Goal: Task Accomplishment & Management: Manage account settings

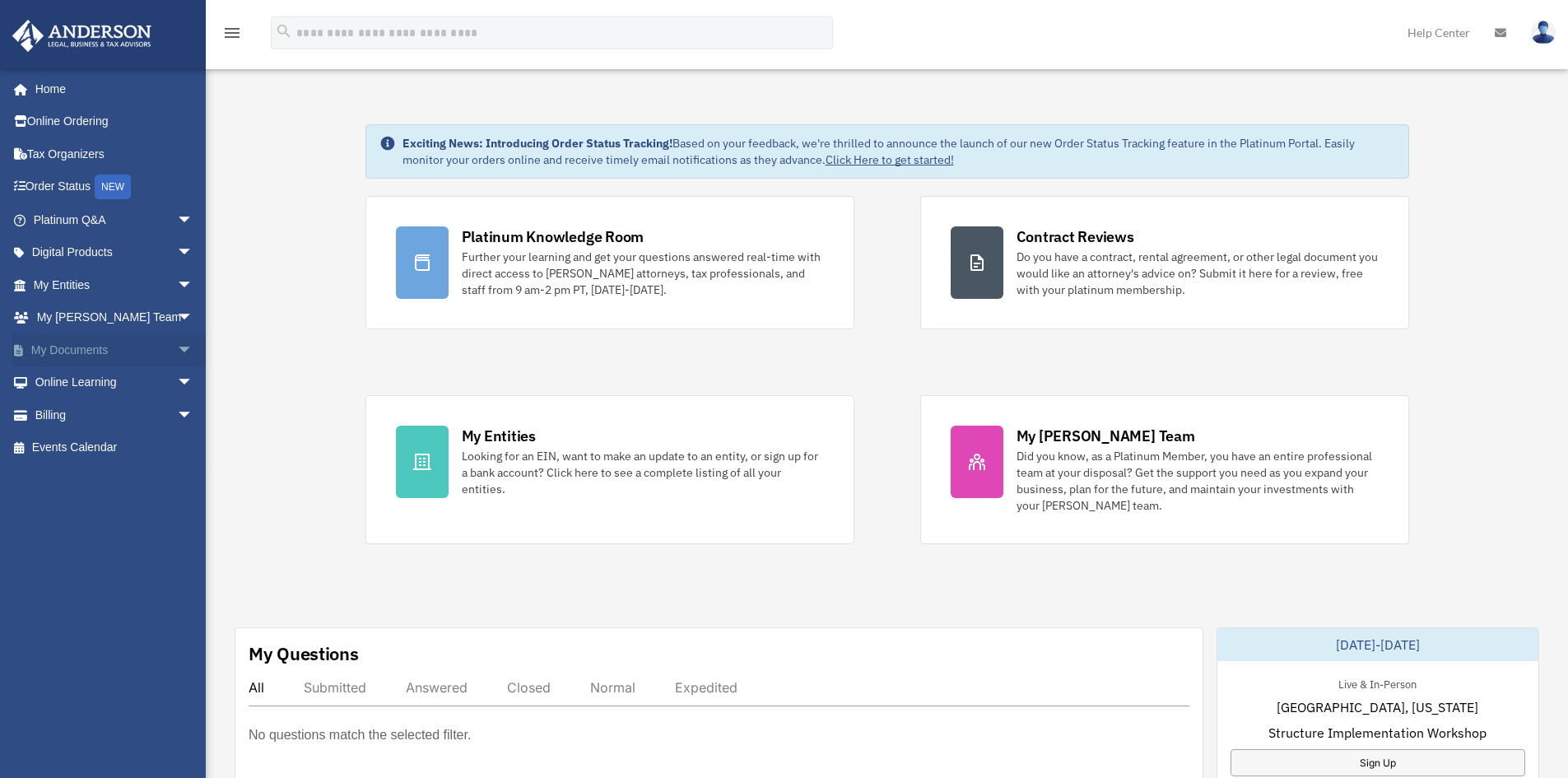
click at [177, 349] on span "arrow_drop_down" at bounding box center [194, 350] width 33 height 33
click at [72, 382] on link "Box" at bounding box center [120, 383] width 195 height 33
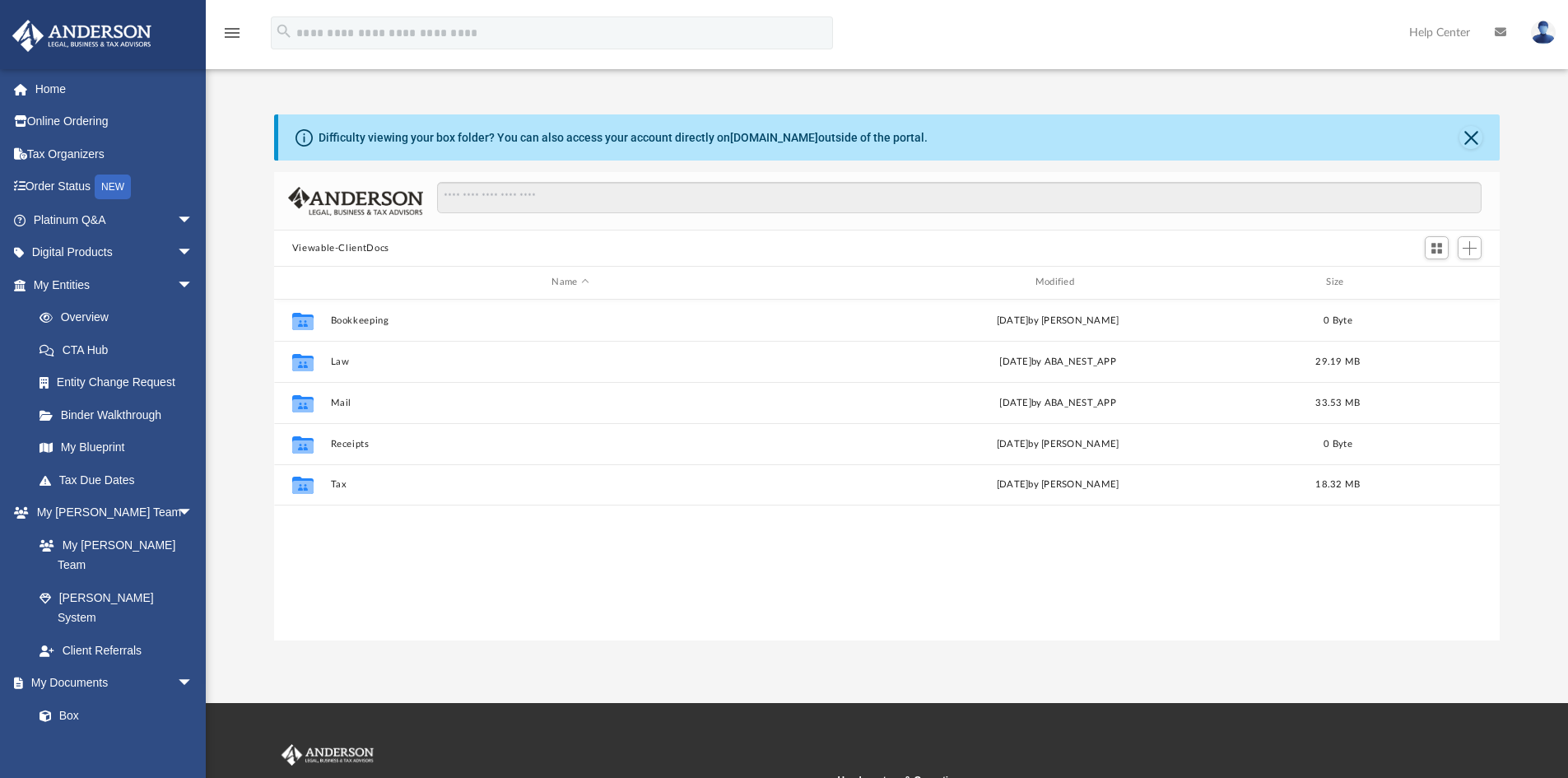
scroll to position [362, 1213]
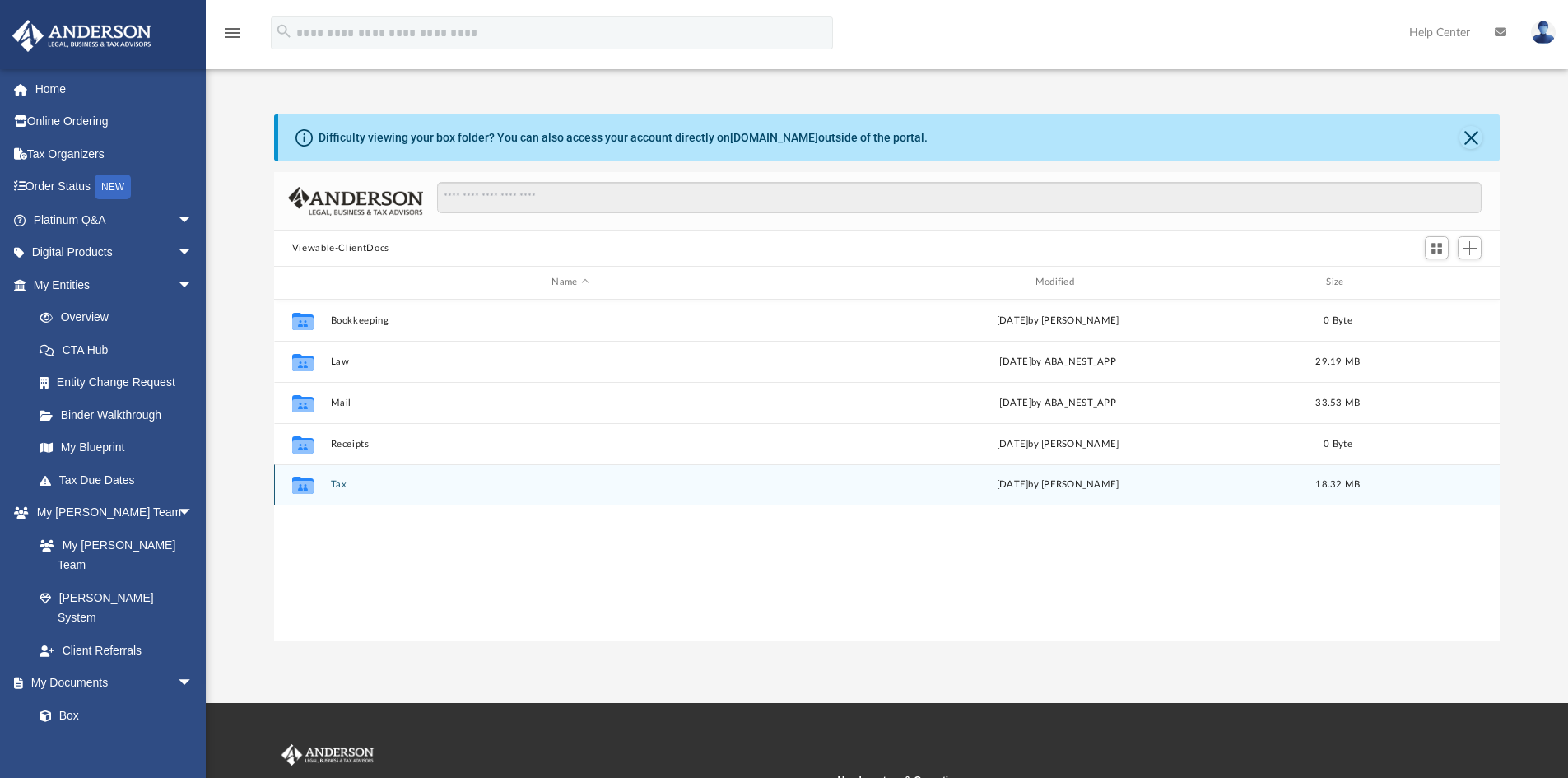
click at [338, 485] on button "Tax" at bounding box center [569, 484] width 480 height 11
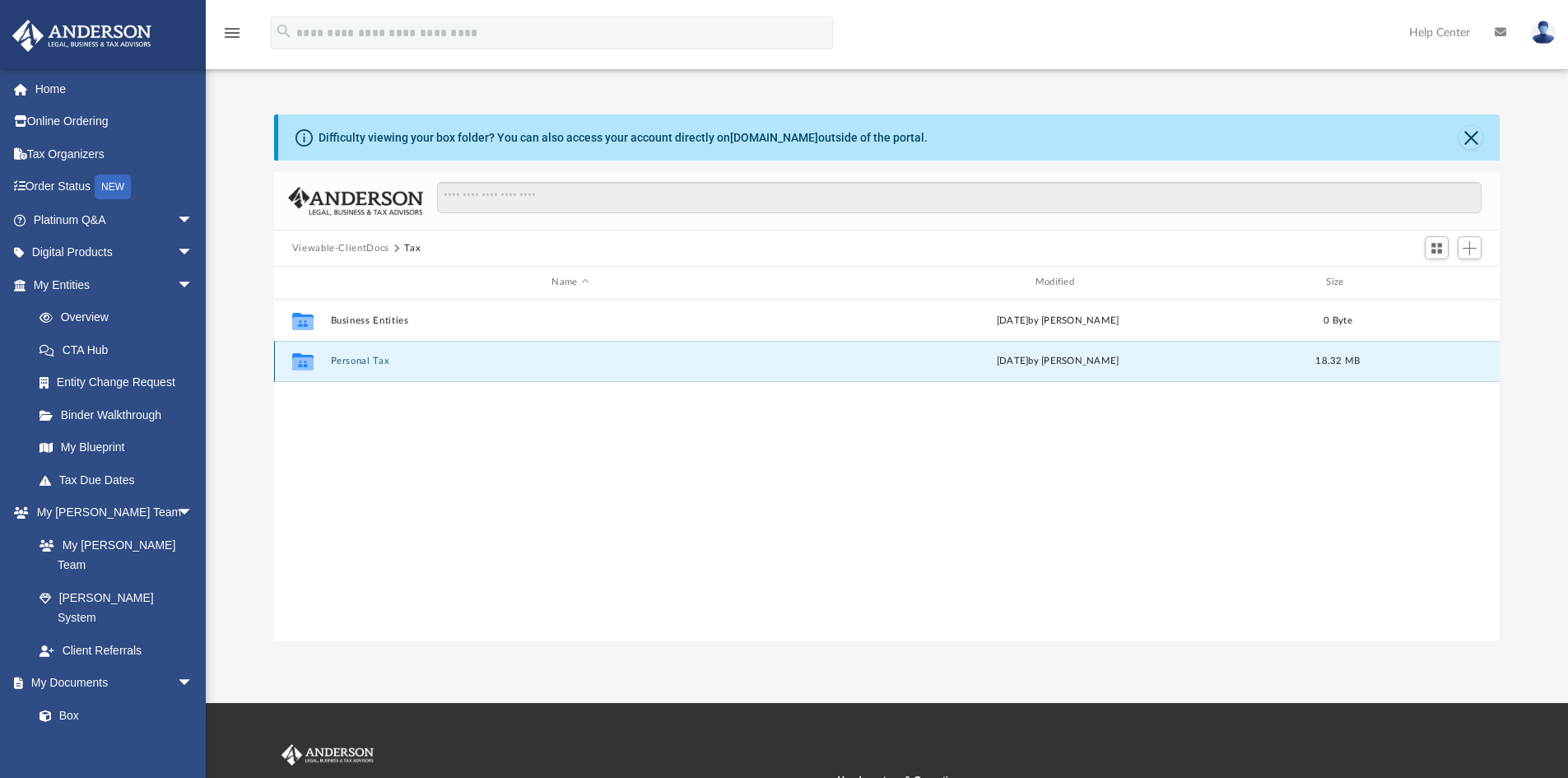
click at [364, 355] on button "Personal Tax" at bounding box center [569, 360] width 480 height 11
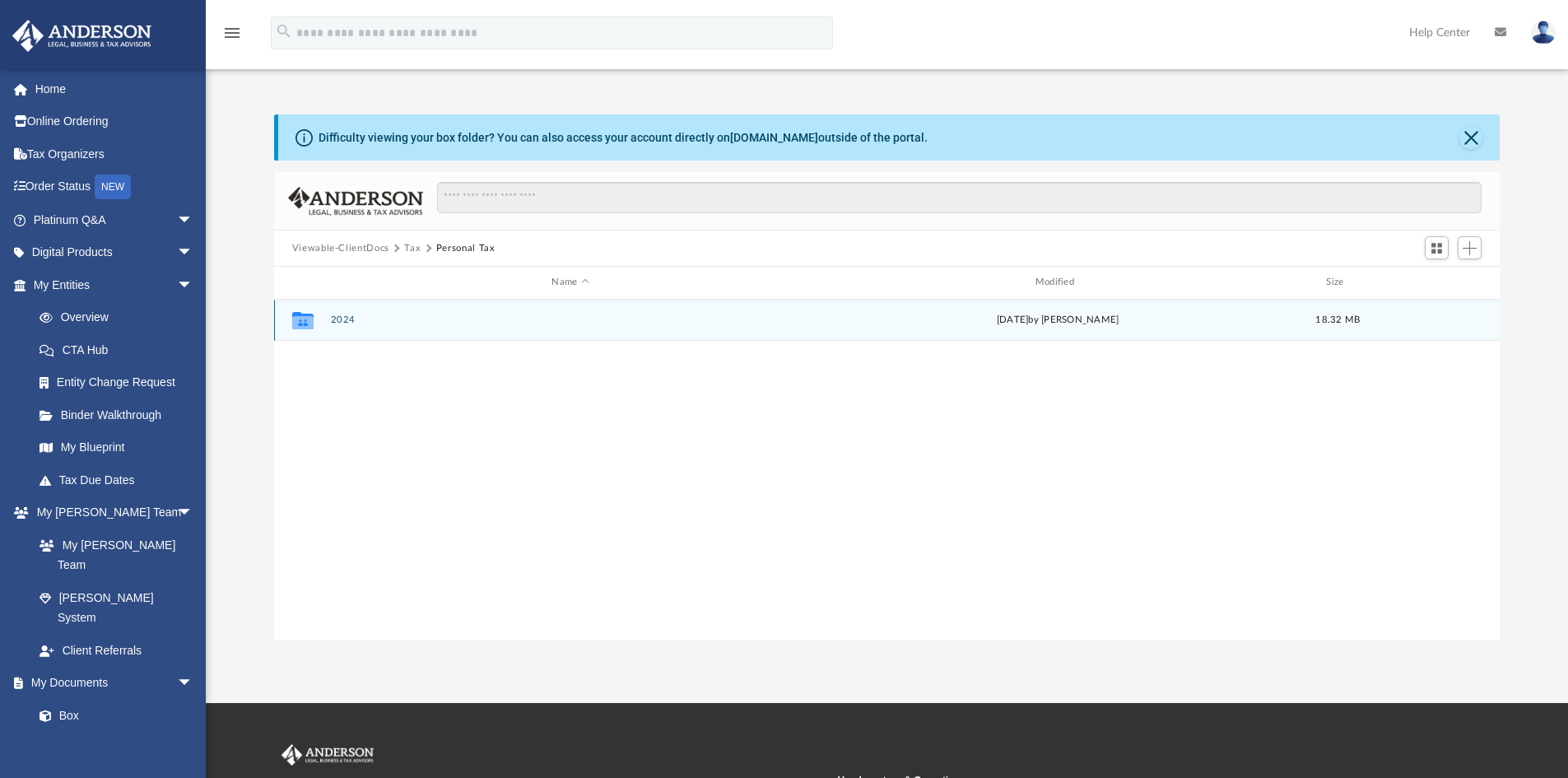
click at [337, 318] on button "2024" at bounding box center [569, 320] width 480 height 11
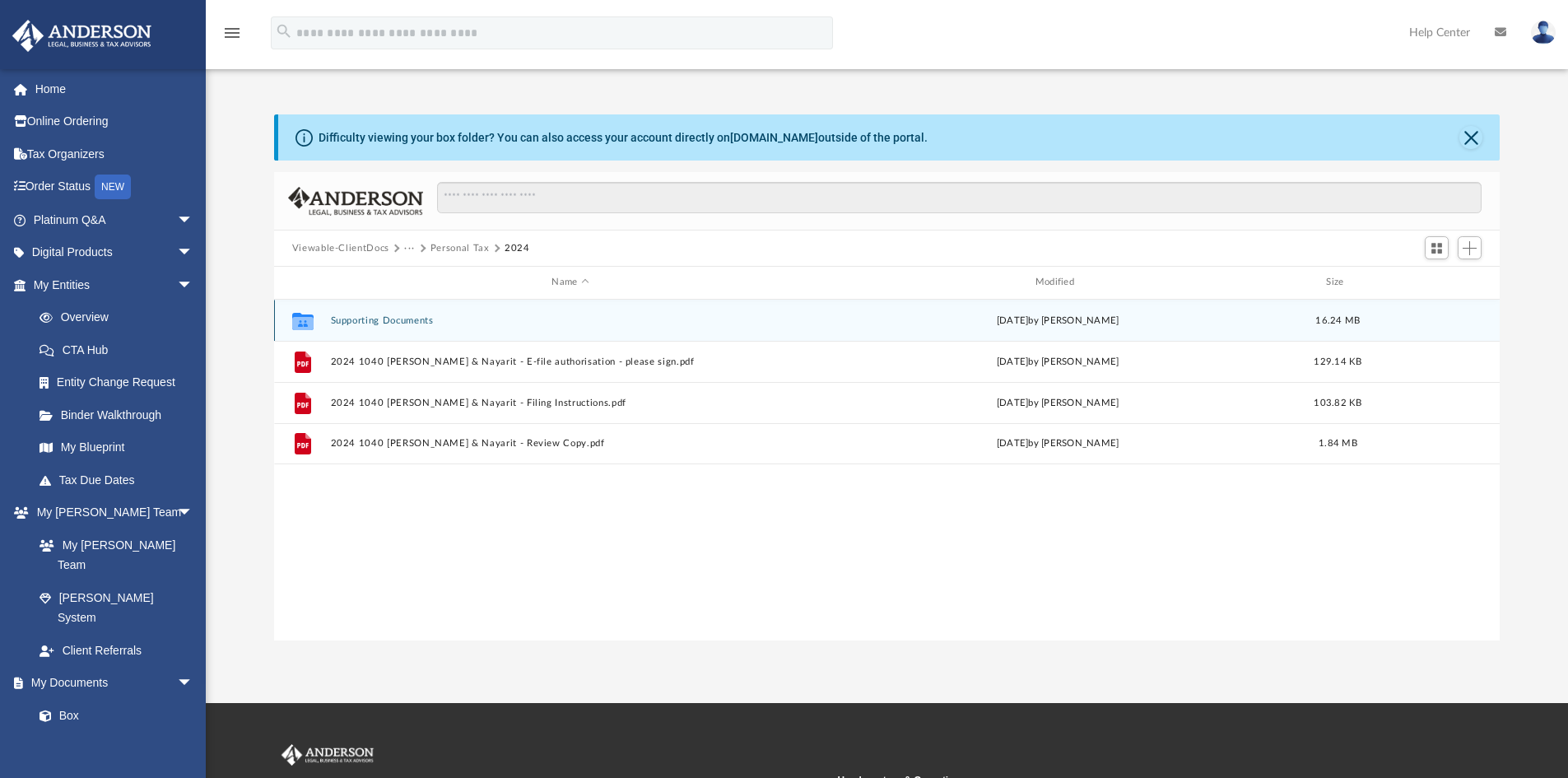
click at [395, 322] on button "Supporting Documents" at bounding box center [569, 320] width 480 height 11
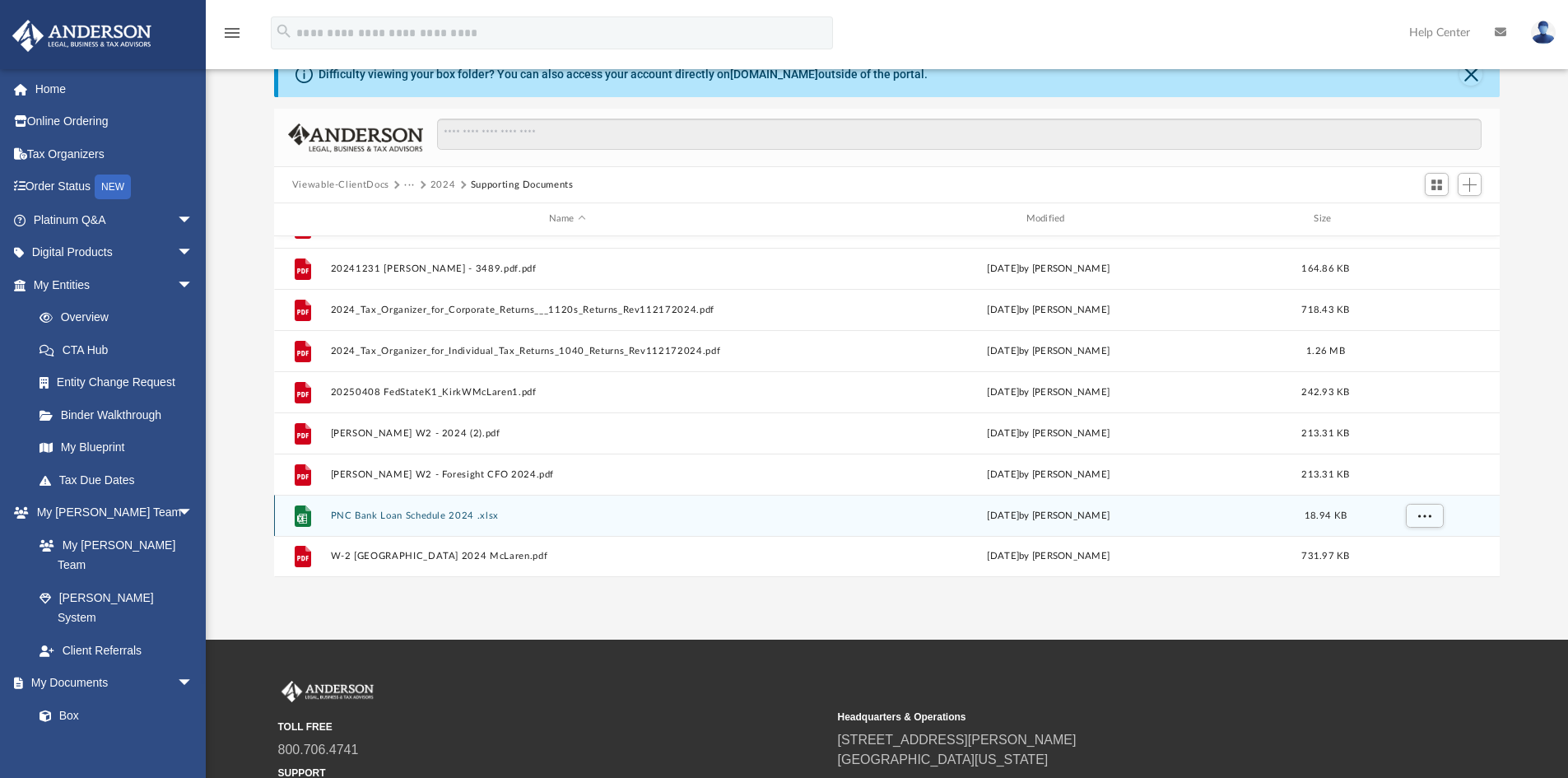
scroll to position [82, 0]
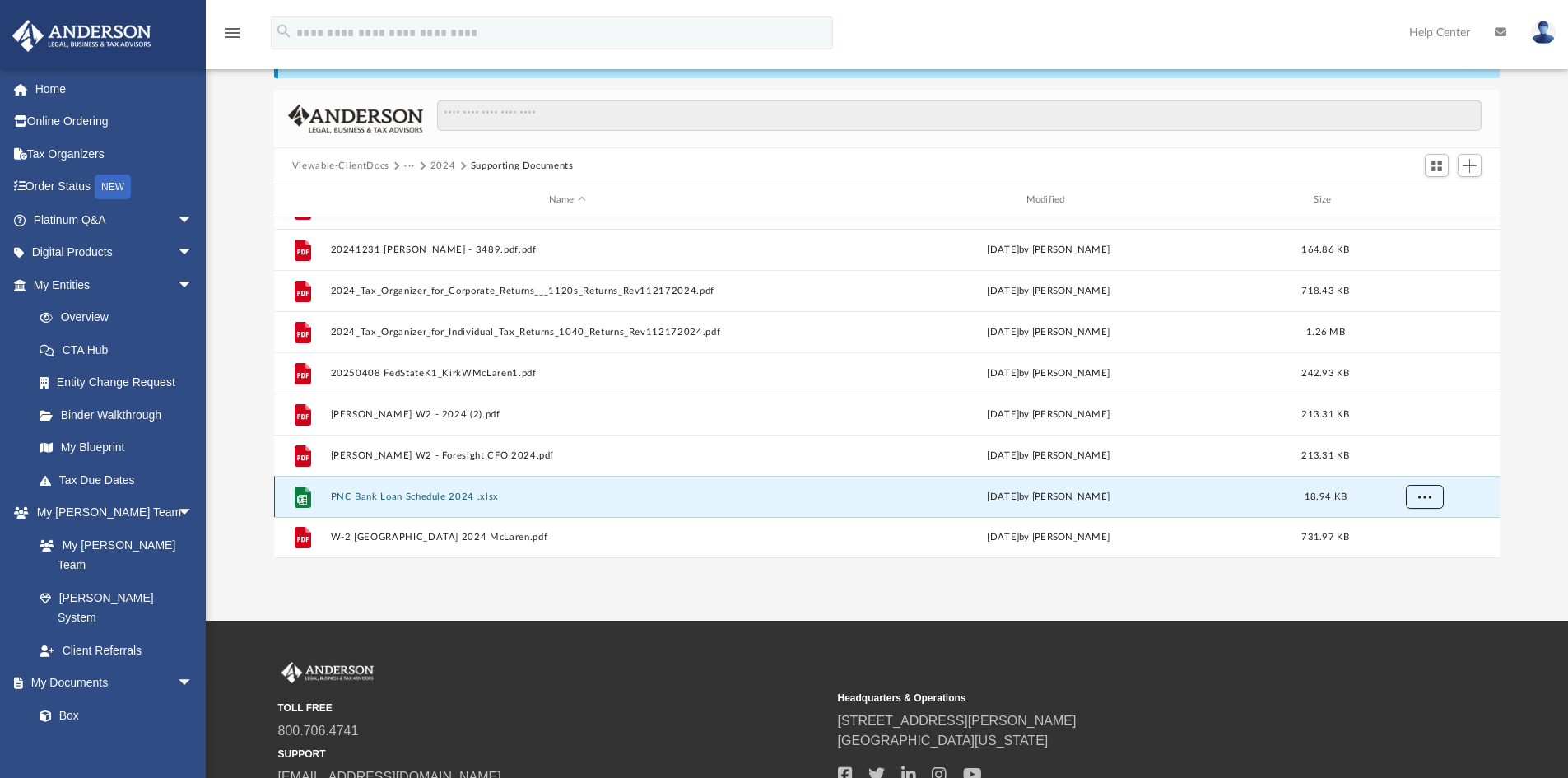
click at [1421, 490] on button "More options" at bounding box center [1423, 496] width 38 height 25
click at [1411, 435] on li "Preview" at bounding box center [1408, 436] width 47 height 18
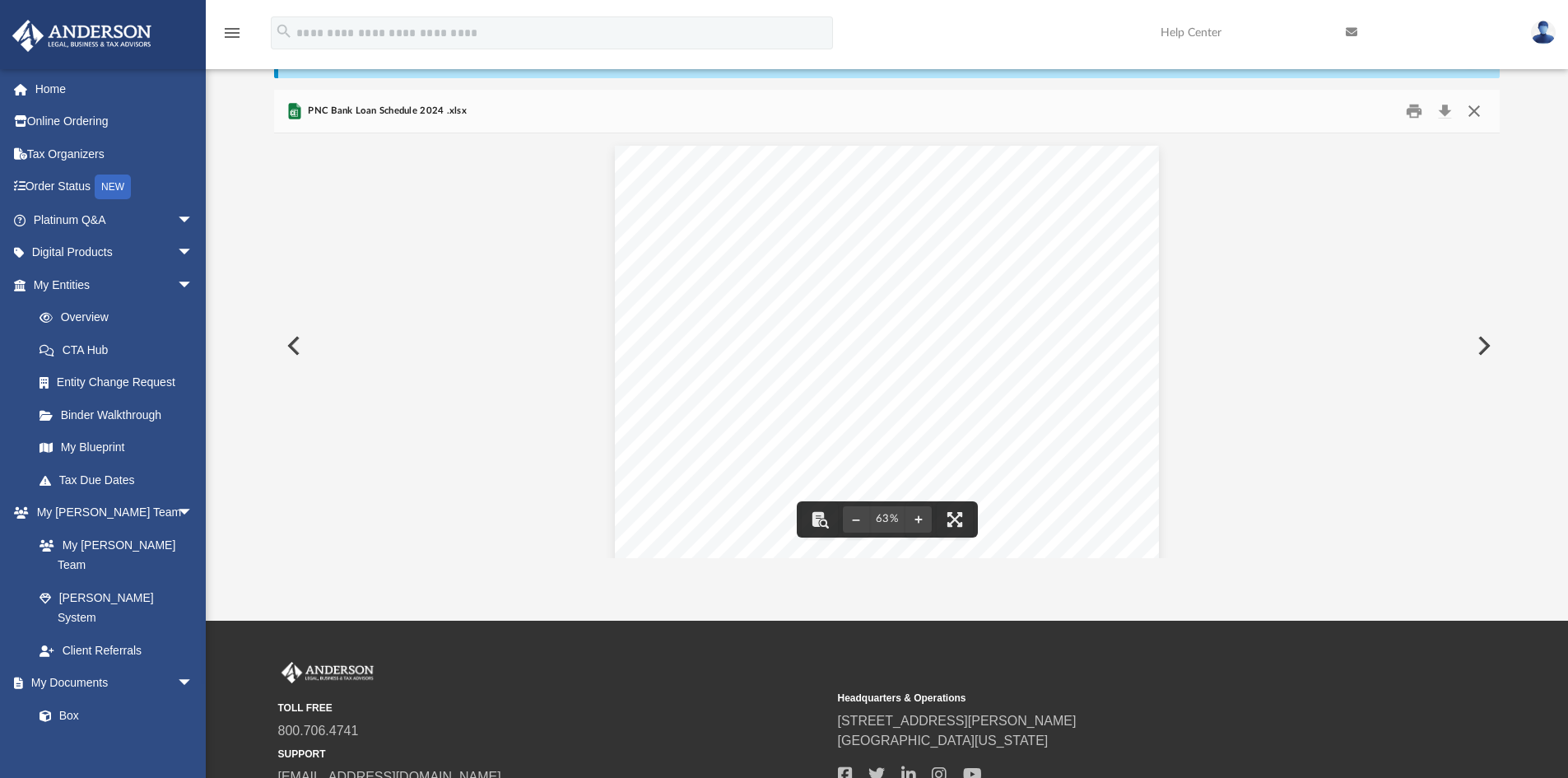
click at [1472, 111] on button "Close" at bounding box center [1474, 111] width 30 height 25
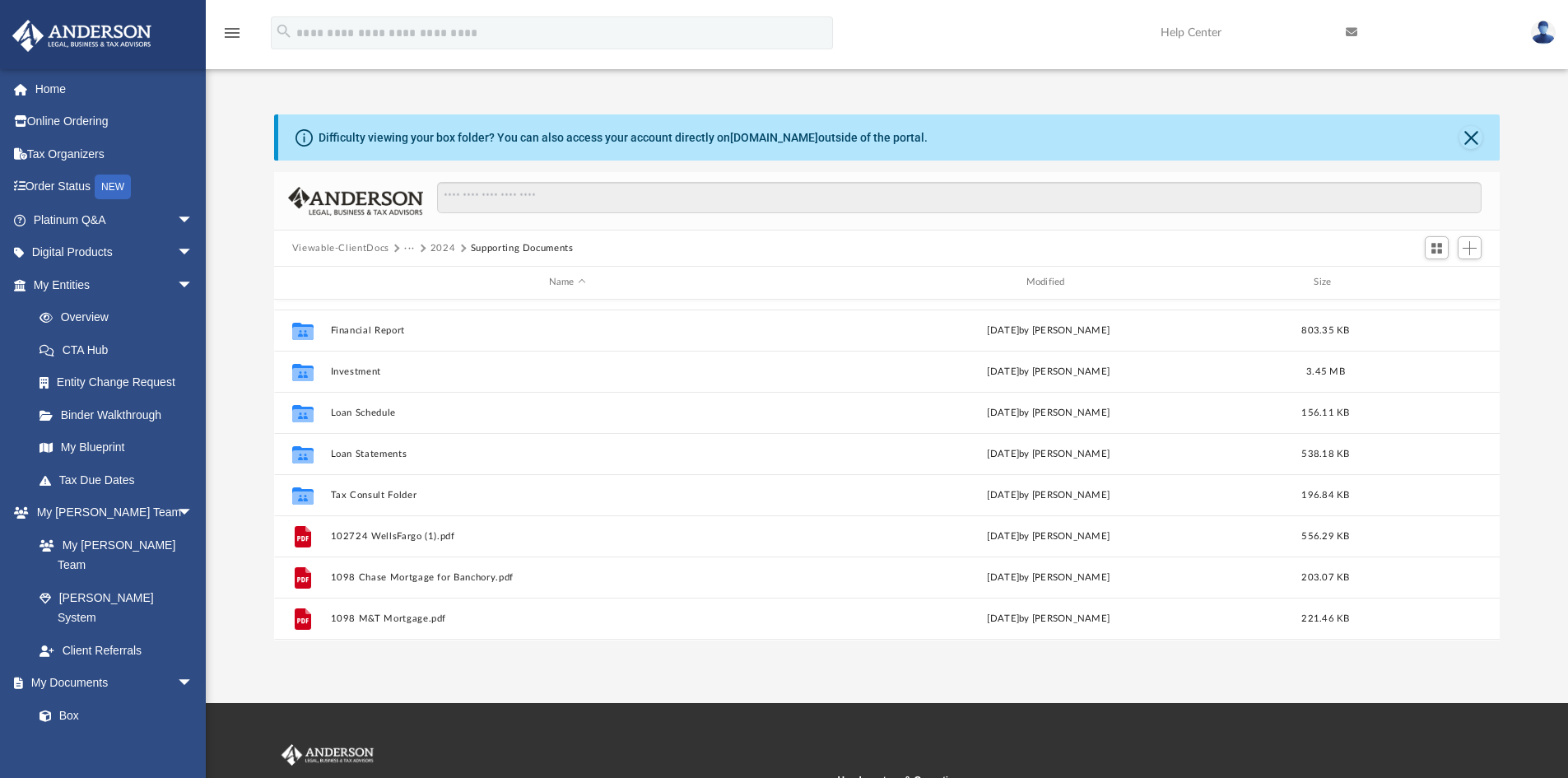
scroll to position [30, 0]
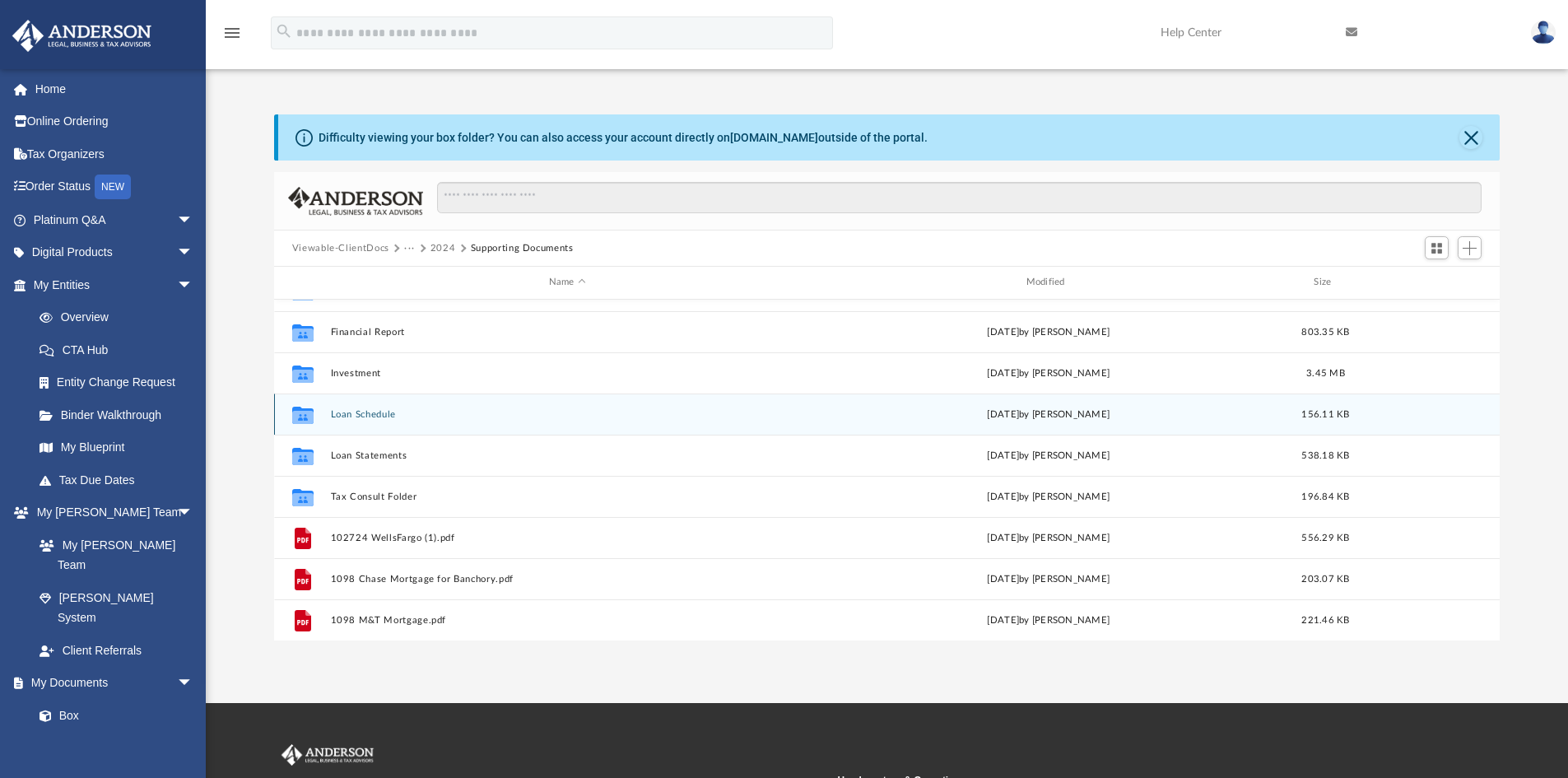
click at [381, 410] on button "Loan Schedule" at bounding box center [567, 414] width 474 height 11
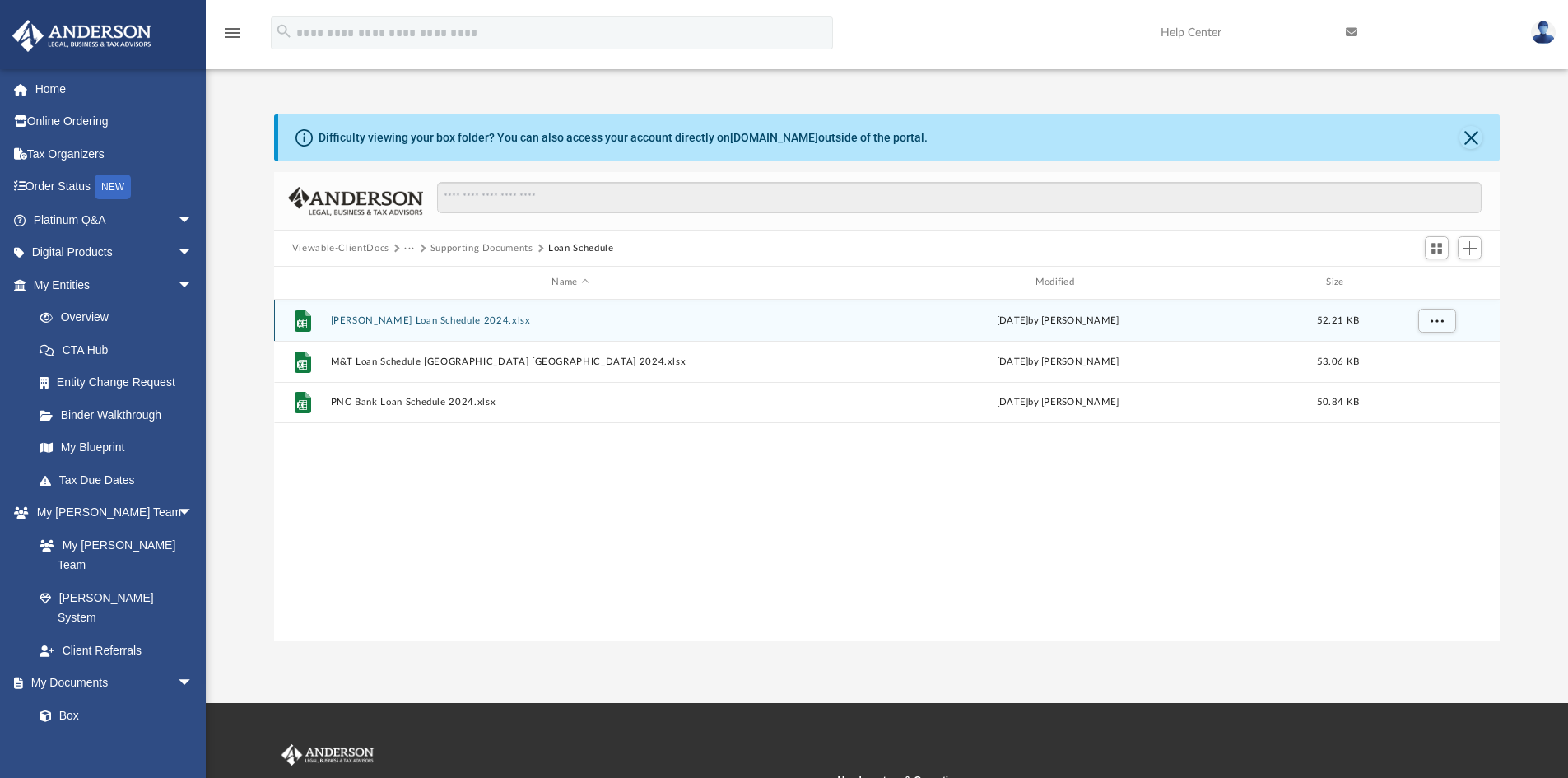
scroll to position [0, 0]
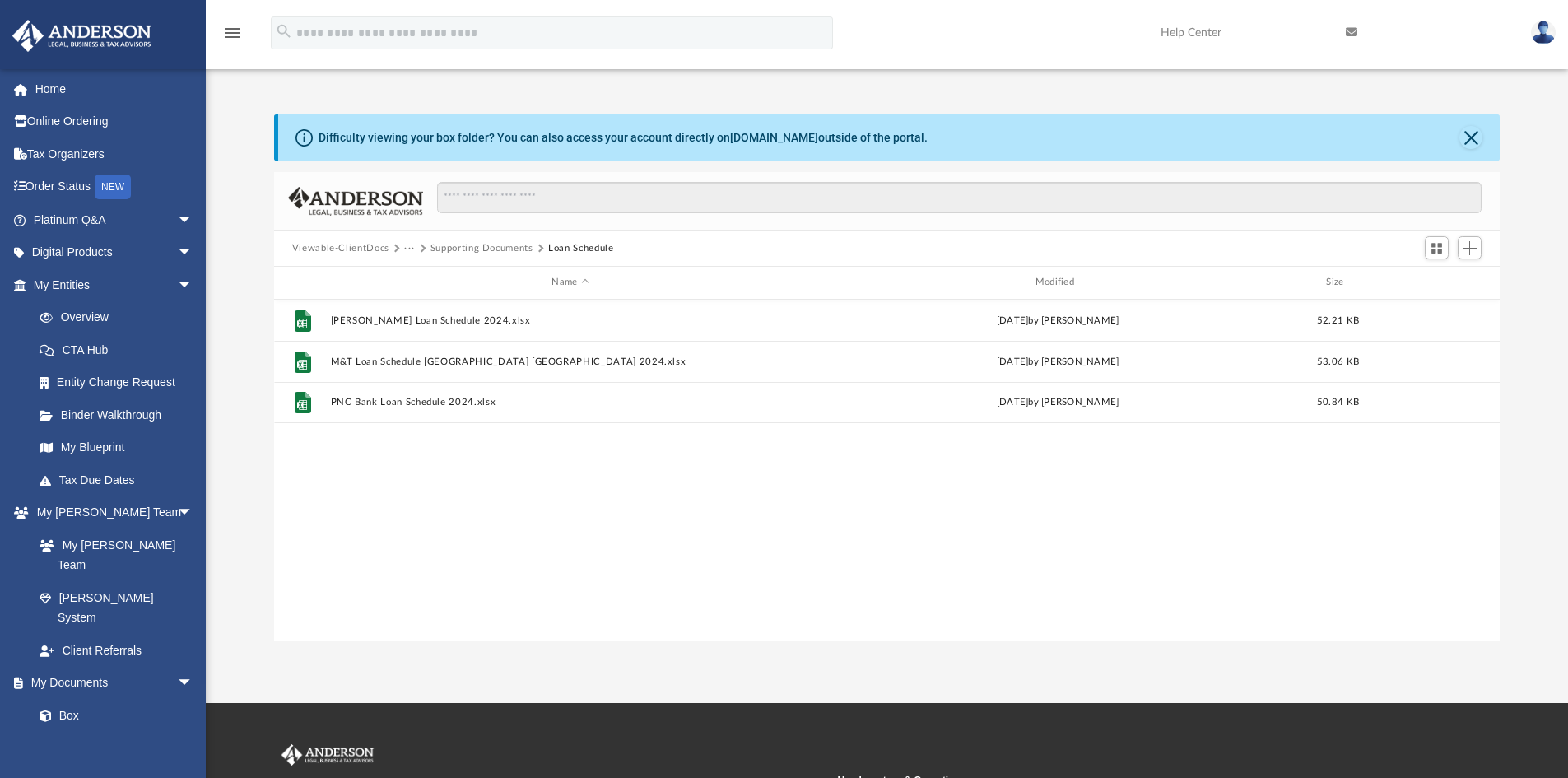
click at [439, 246] on button "Supporting Documents" at bounding box center [481, 248] width 103 height 15
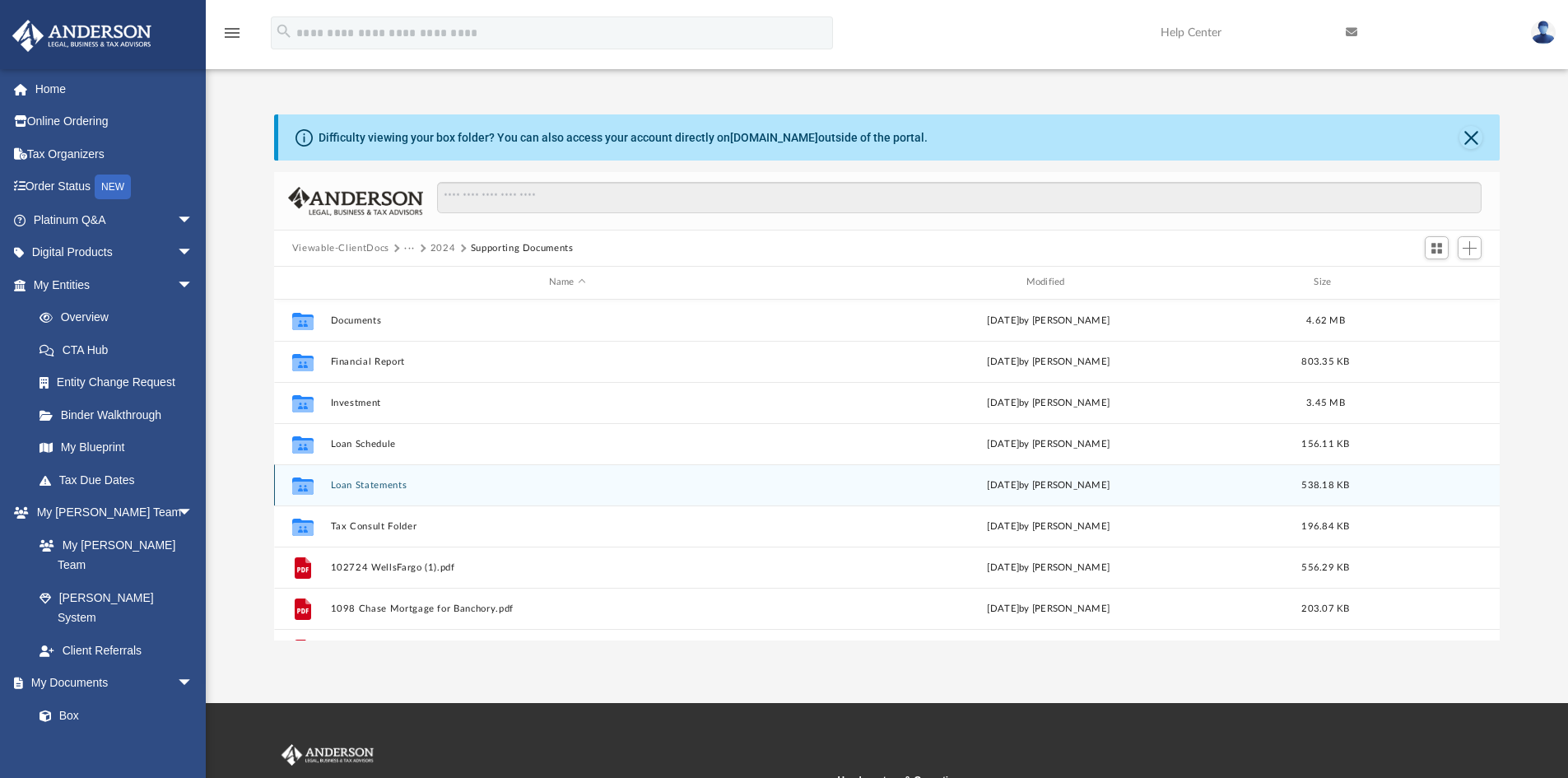
click at [363, 483] on button "Loan Statements" at bounding box center [567, 485] width 474 height 11
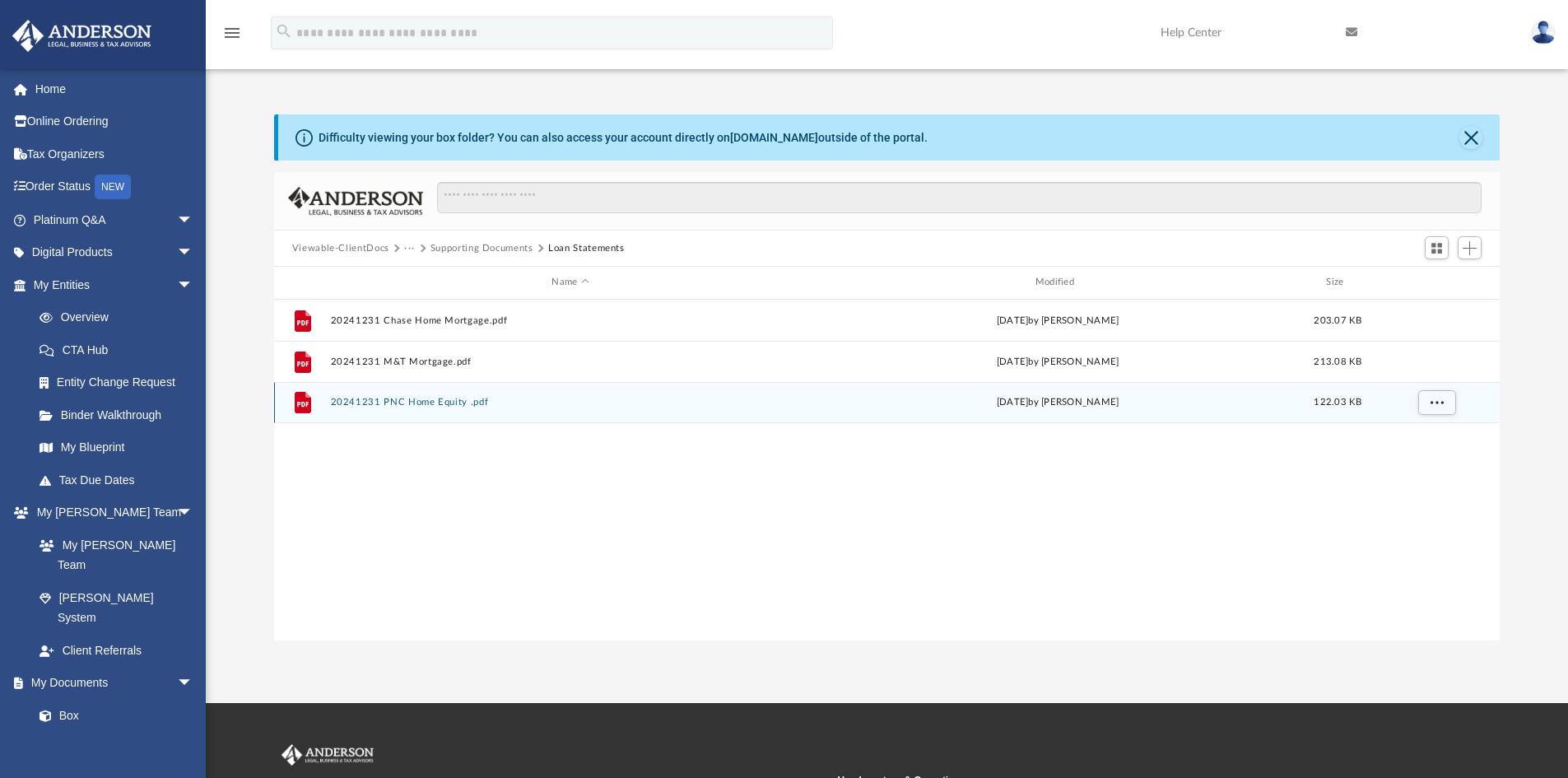
click at [426, 408] on div "File 20241231 PNC Home Equity .pdf [DATE] by [PERSON_NAME] 122.03 KB" at bounding box center [887, 402] width 1226 height 41
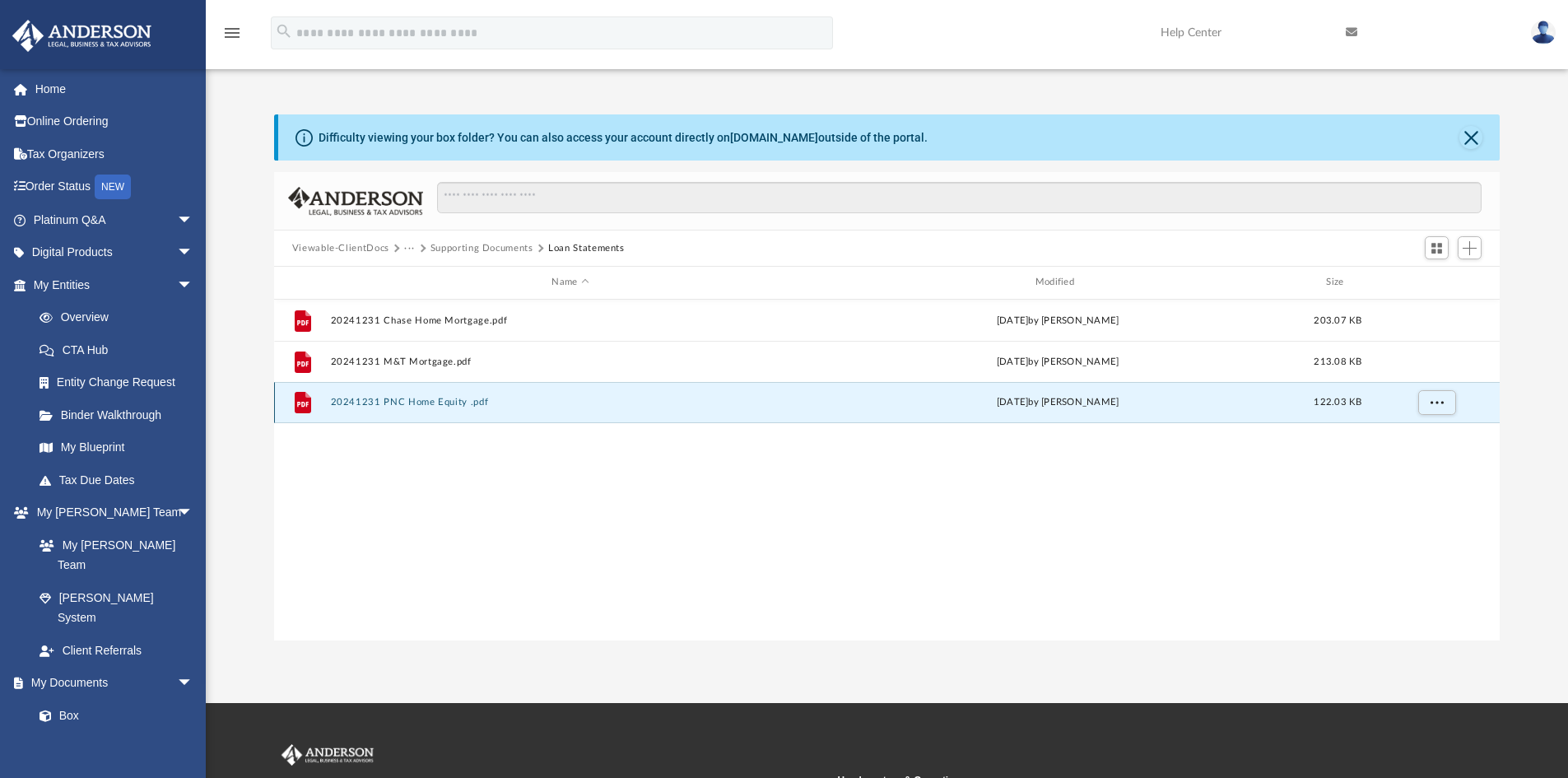
click at [931, 395] on div "[DATE] by [PERSON_NAME]" at bounding box center [1057, 402] width 480 height 15
click at [460, 399] on button "20241231 PNC Home Equity .pdf" at bounding box center [569, 402] width 480 height 11
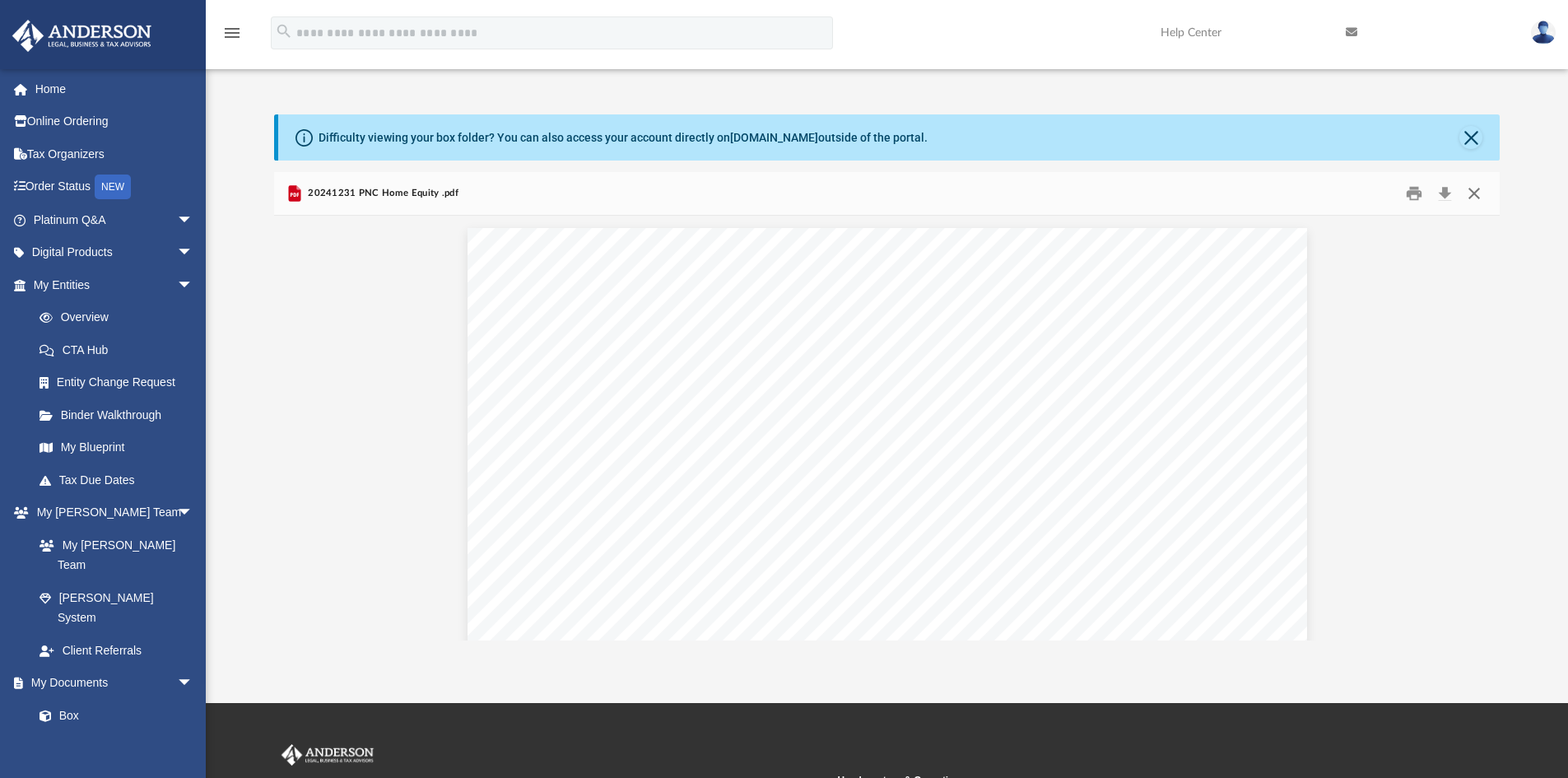
click at [1476, 194] on button "Close" at bounding box center [1474, 193] width 30 height 25
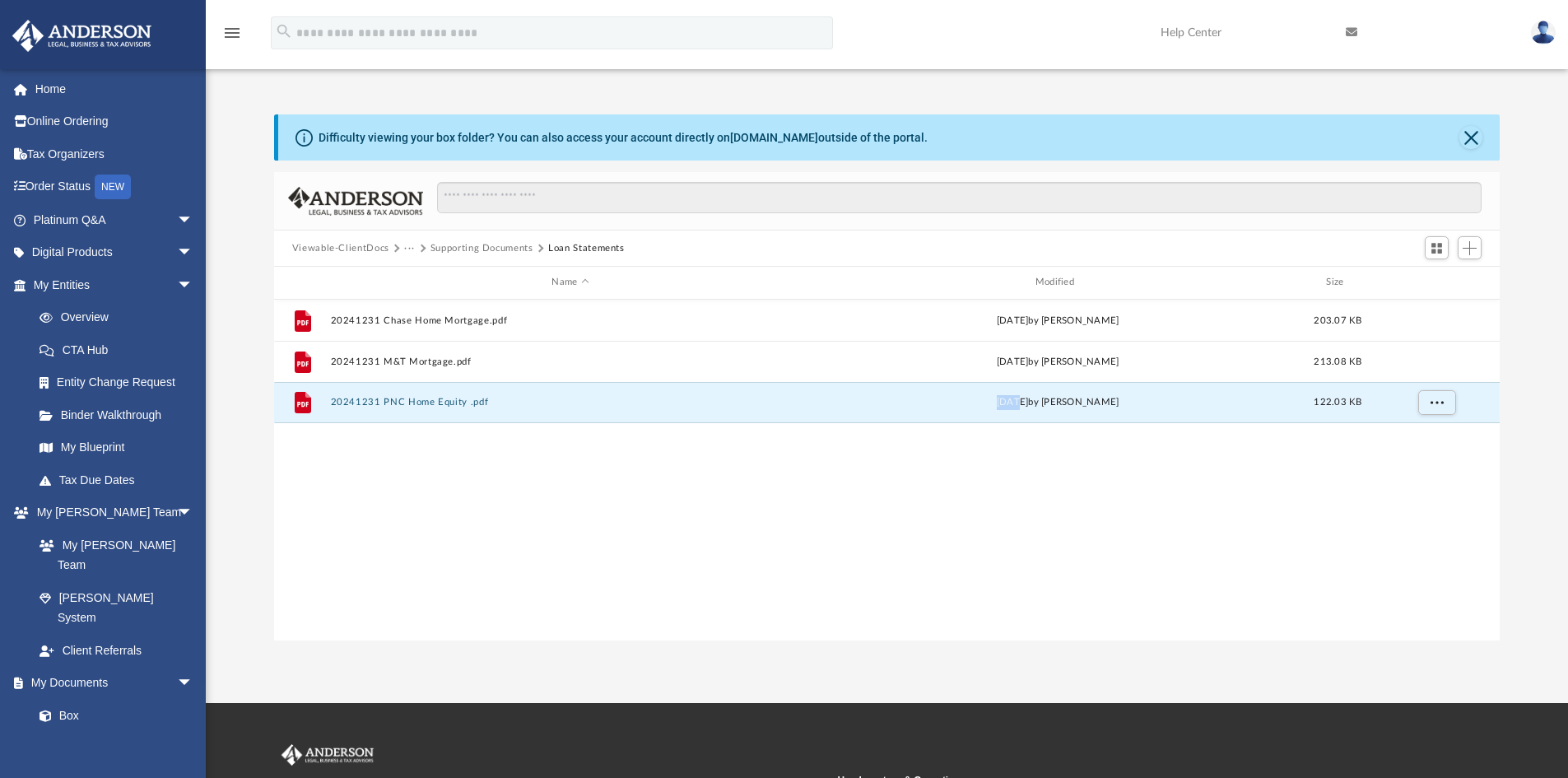
click at [455, 243] on button "Supporting Documents" at bounding box center [481, 248] width 103 height 15
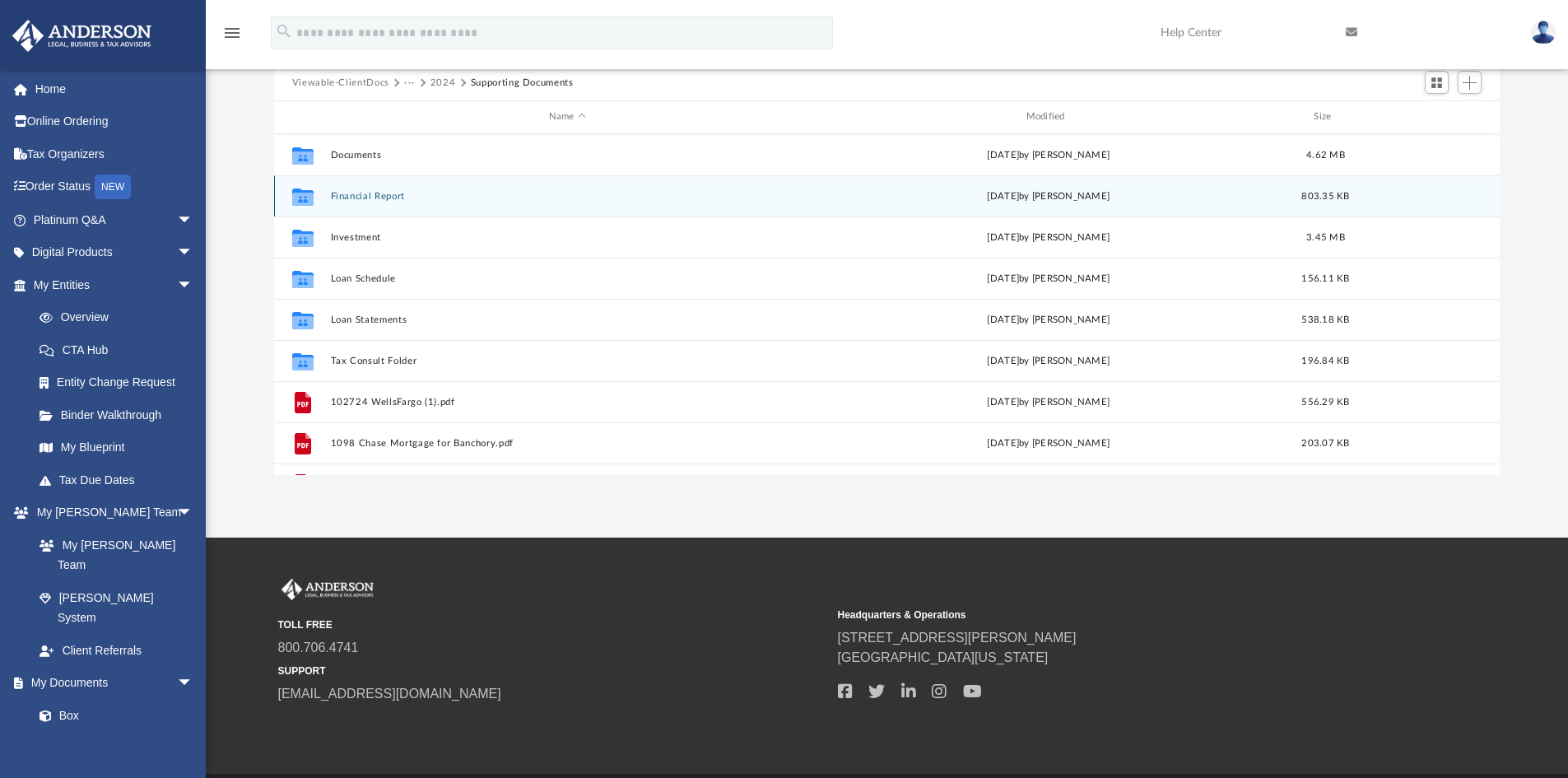
scroll to position [138, 0]
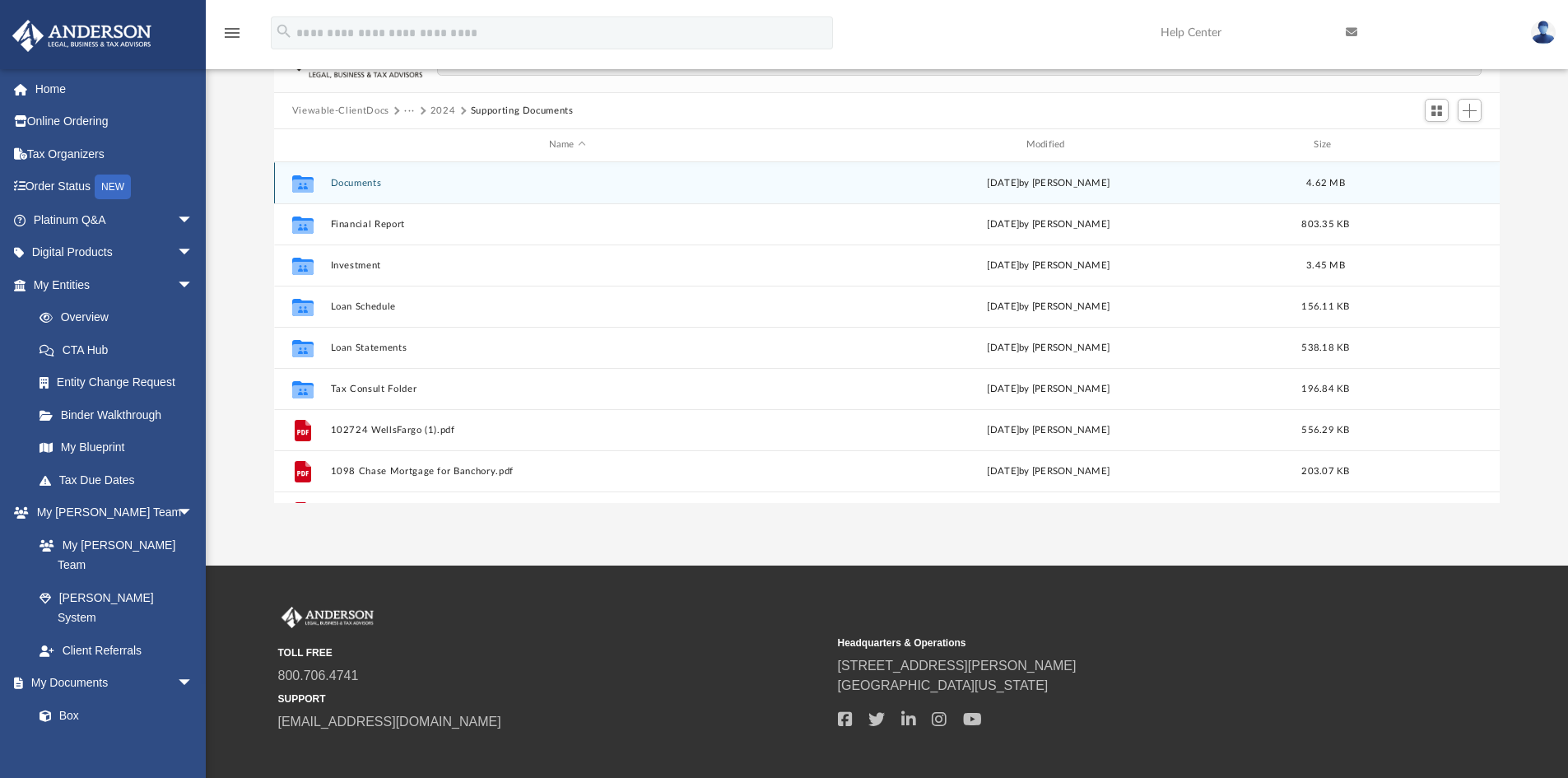
click at [351, 184] on button "Documents" at bounding box center [567, 183] width 474 height 11
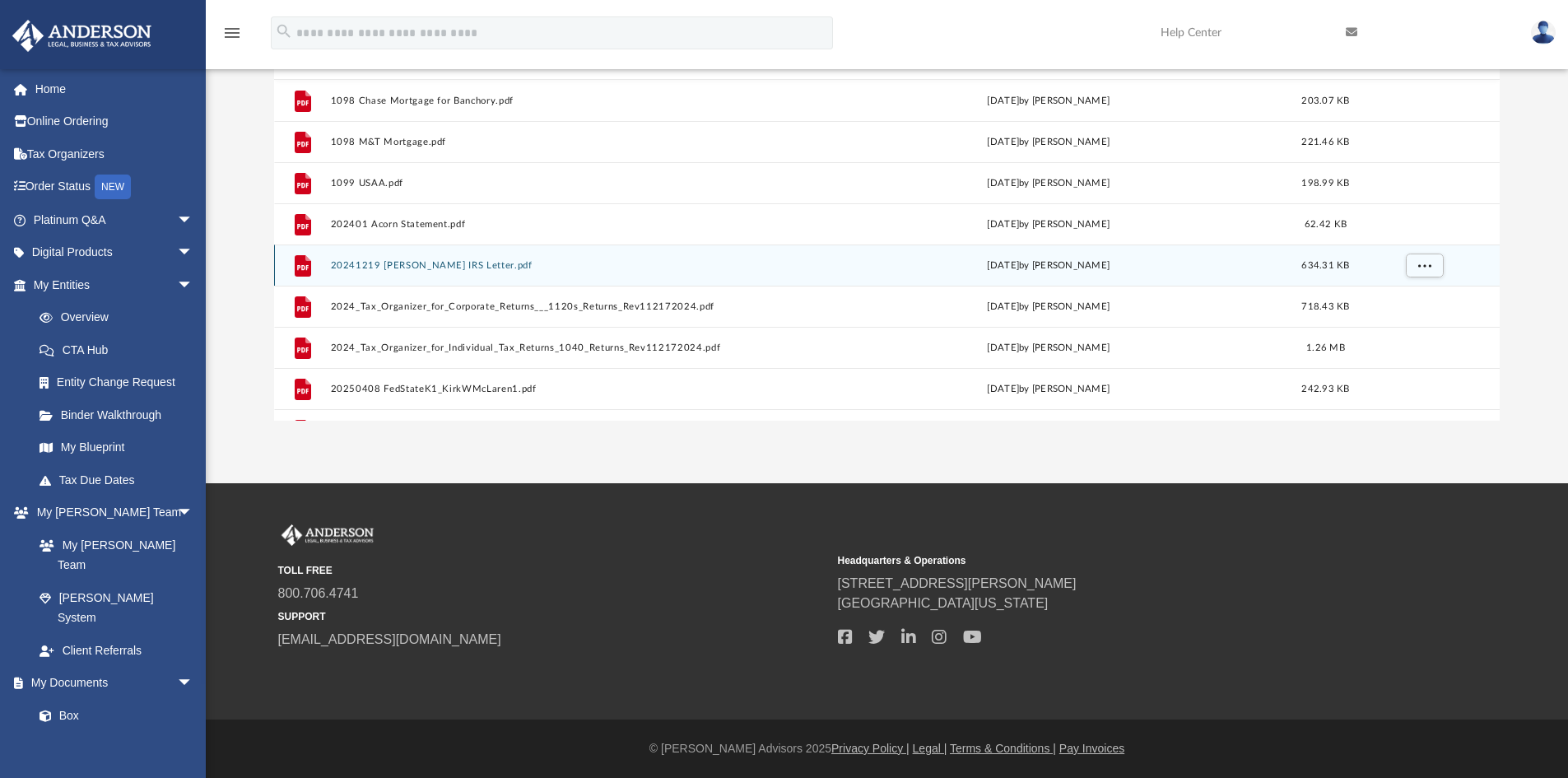
scroll to position [0, 0]
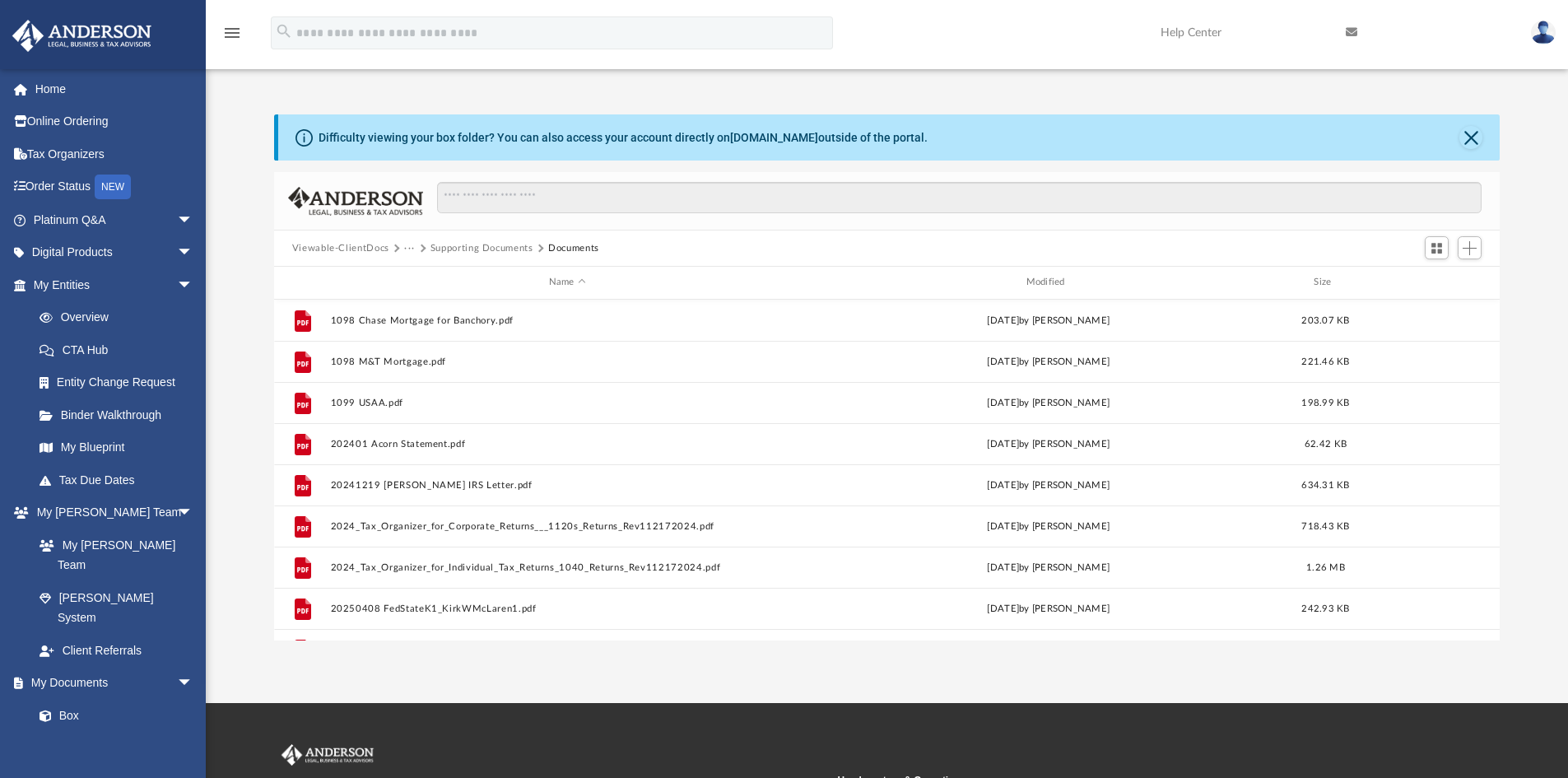
click at [468, 247] on button "Supporting Documents" at bounding box center [481, 248] width 103 height 15
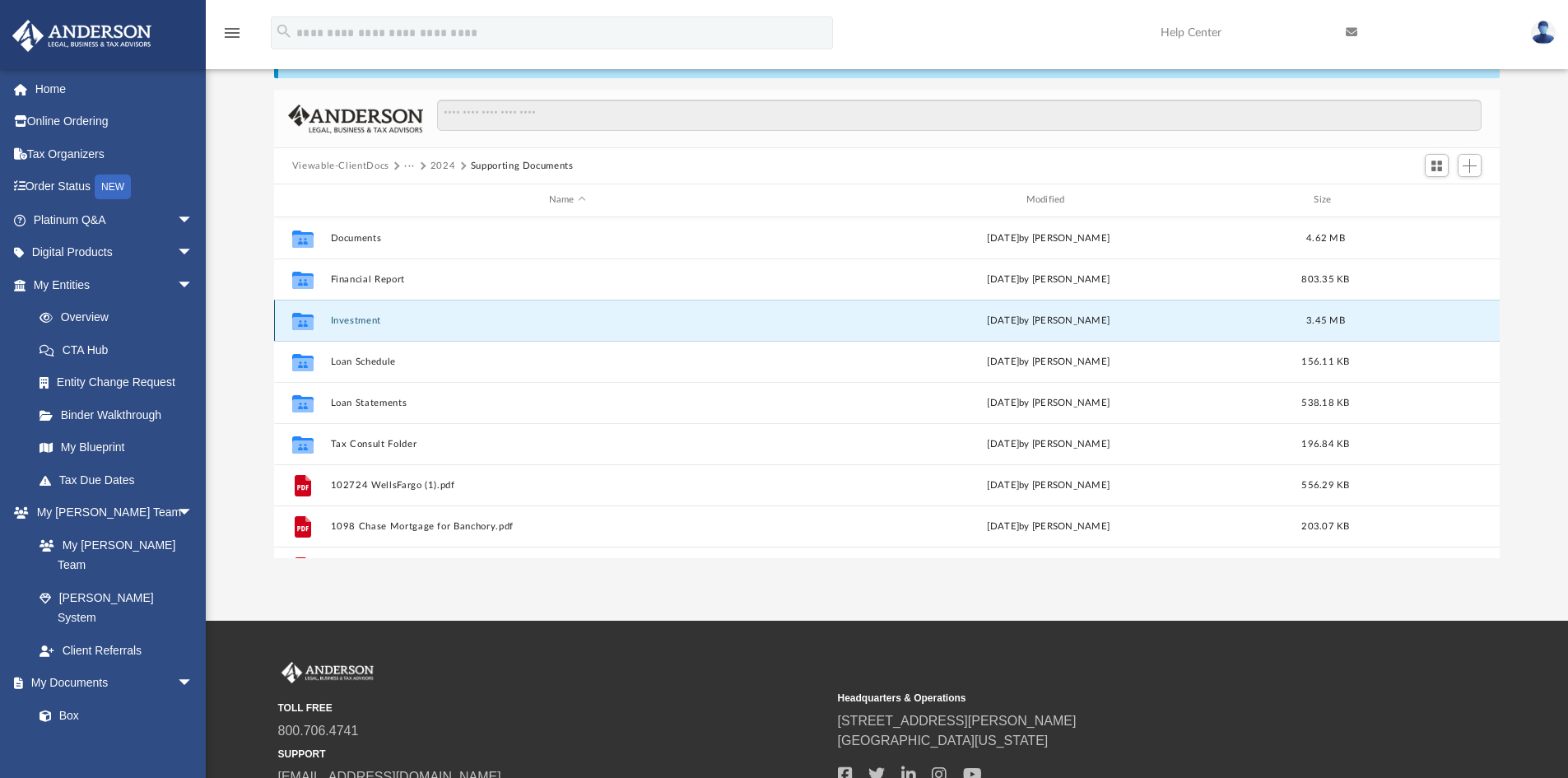
click at [368, 321] on button "Investment" at bounding box center [567, 320] width 474 height 11
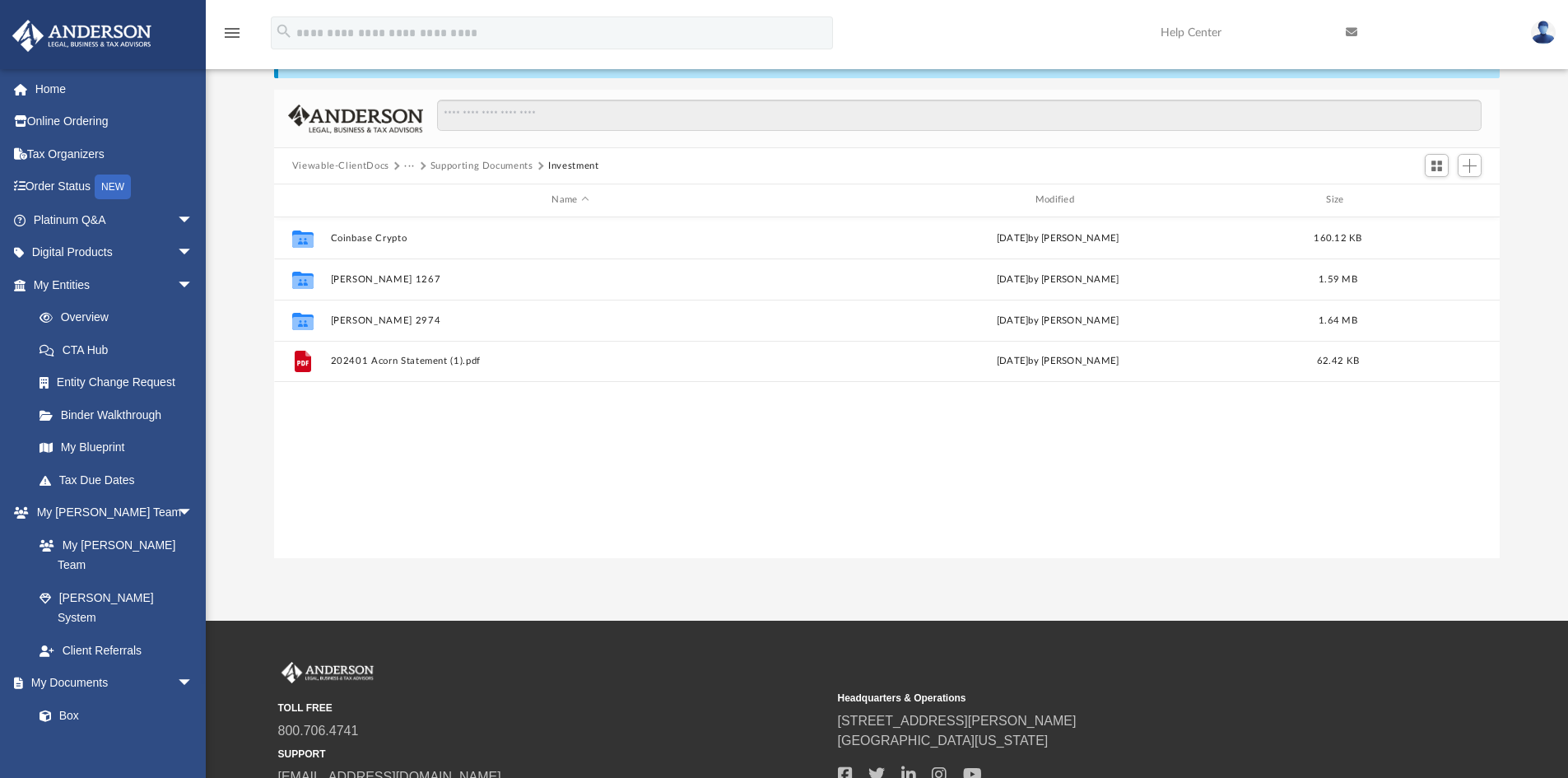
click at [444, 162] on button "Supporting Documents" at bounding box center [481, 166] width 103 height 15
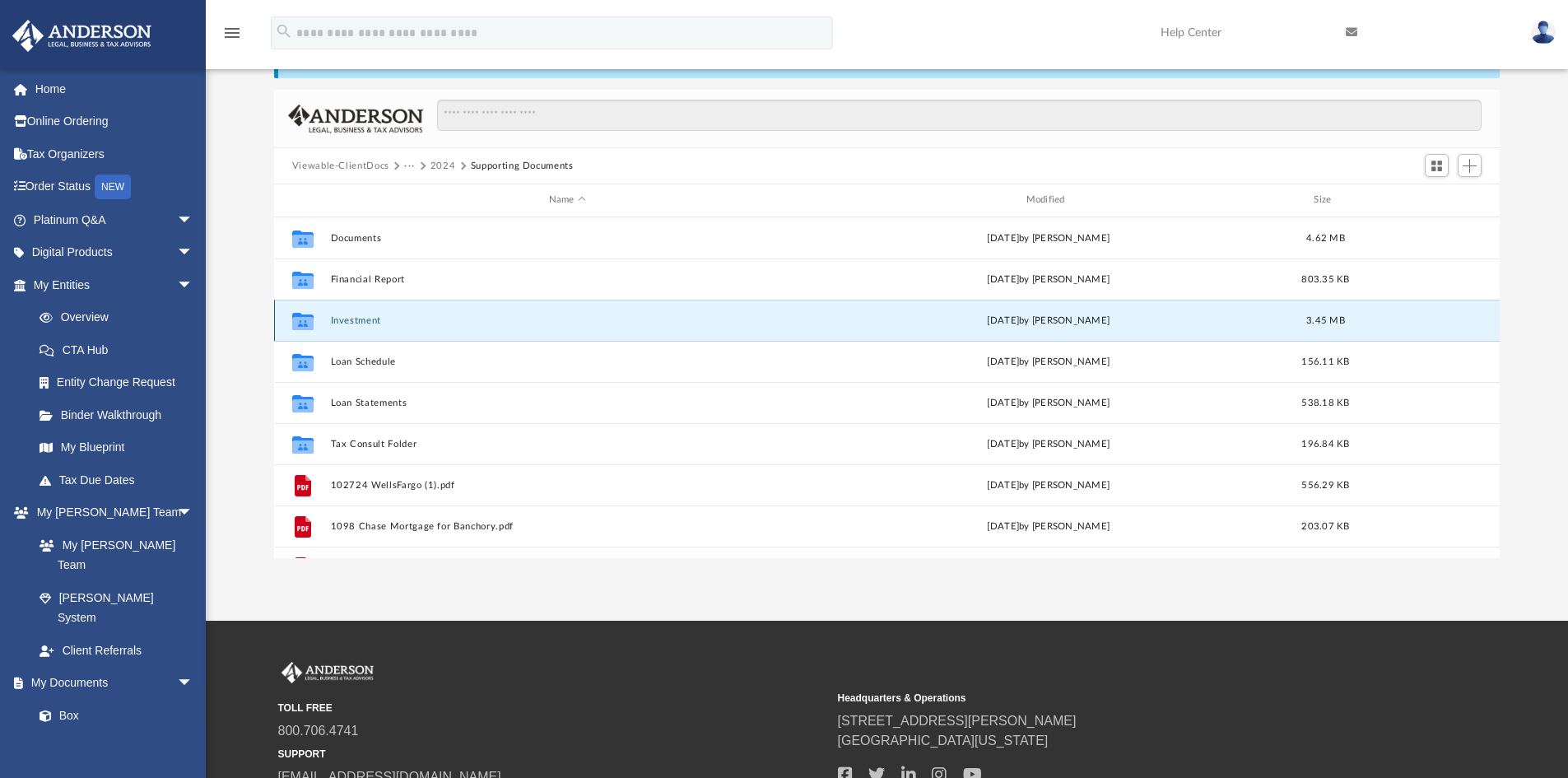
click at [363, 318] on button "Investment" at bounding box center [567, 320] width 474 height 11
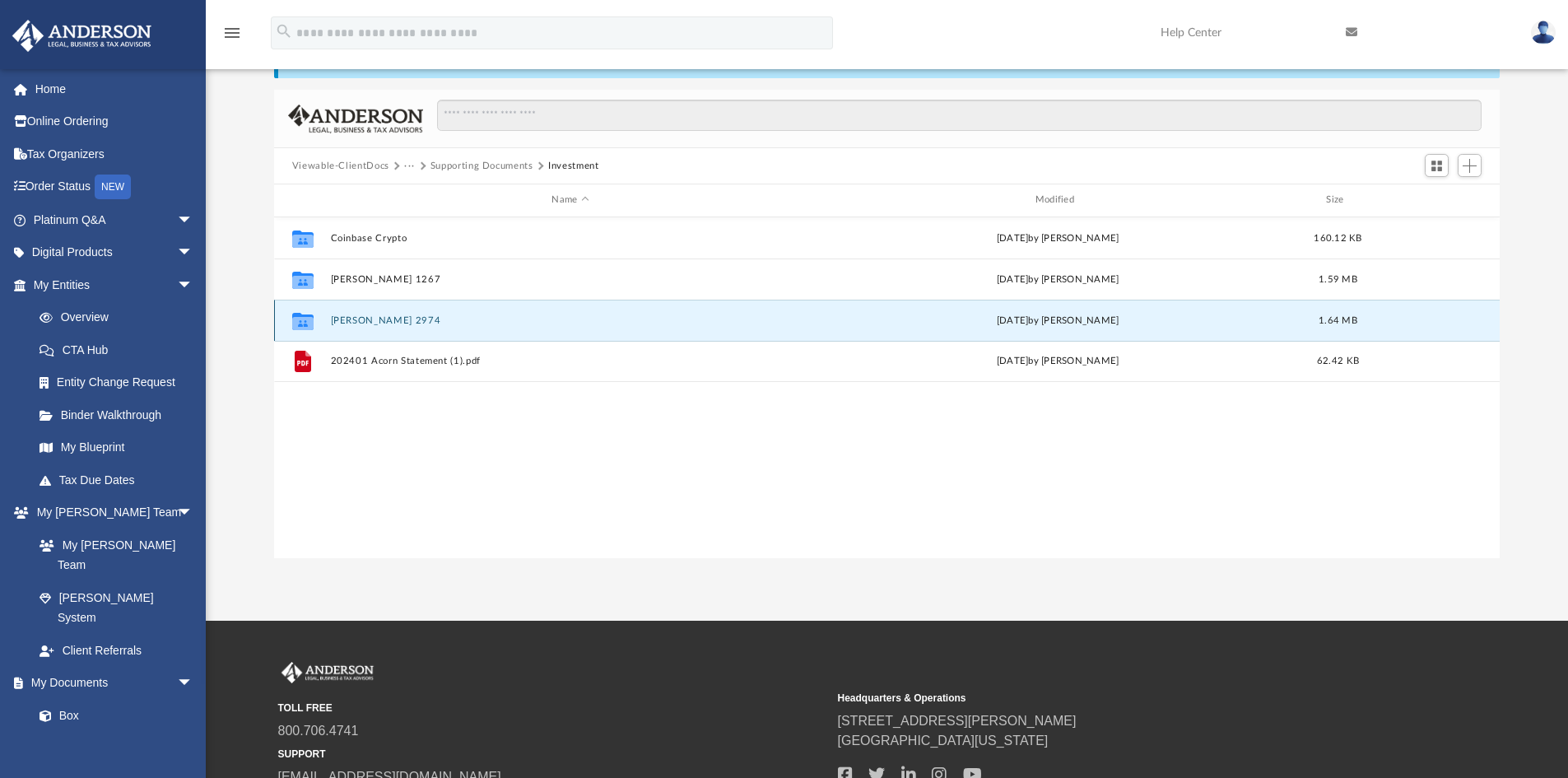
click at [372, 320] on button "[PERSON_NAME] 2974" at bounding box center [569, 320] width 480 height 11
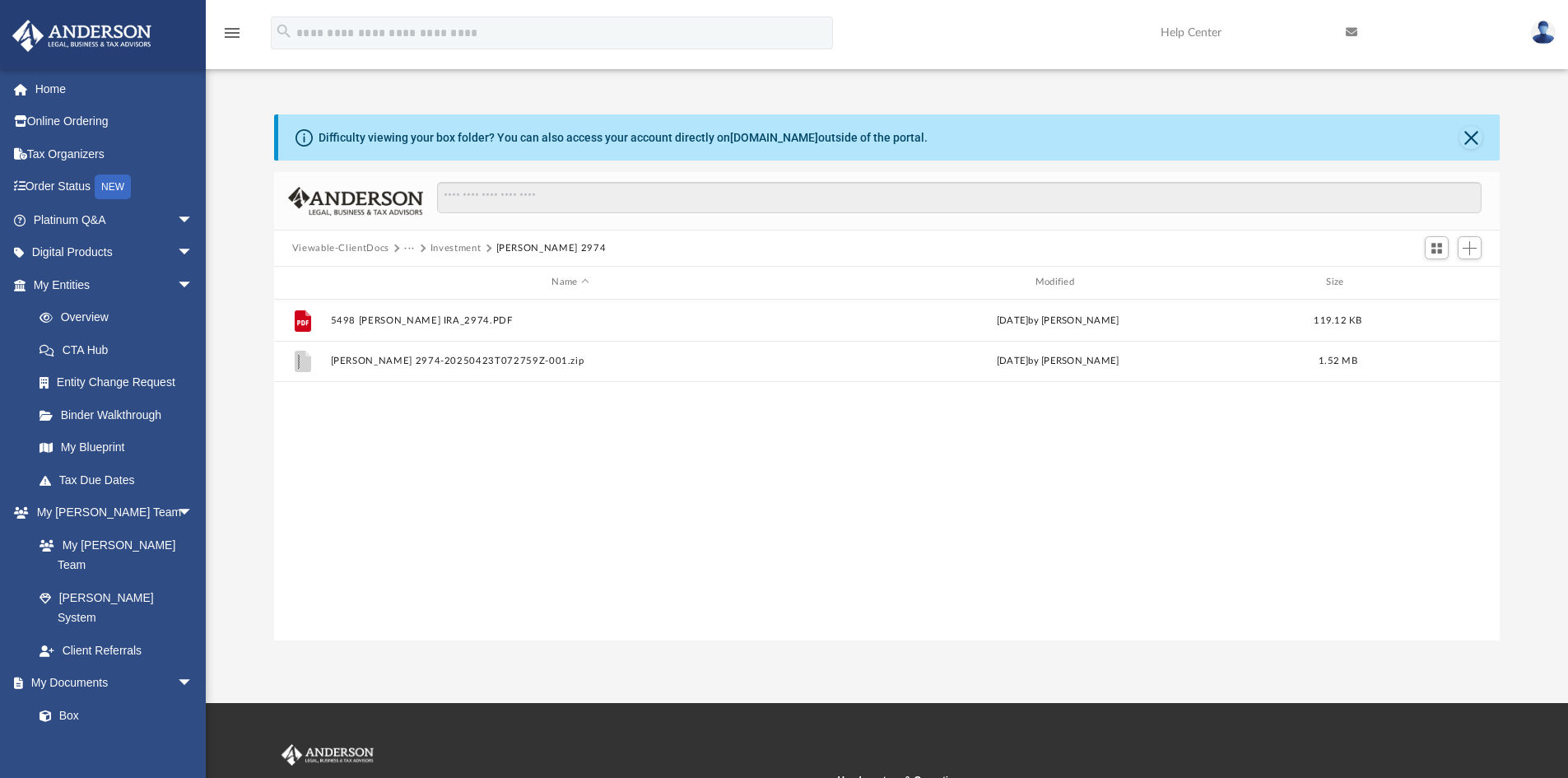
click at [446, 248] on button "Investment" at bounding box center [456, 248] width 51 height 15
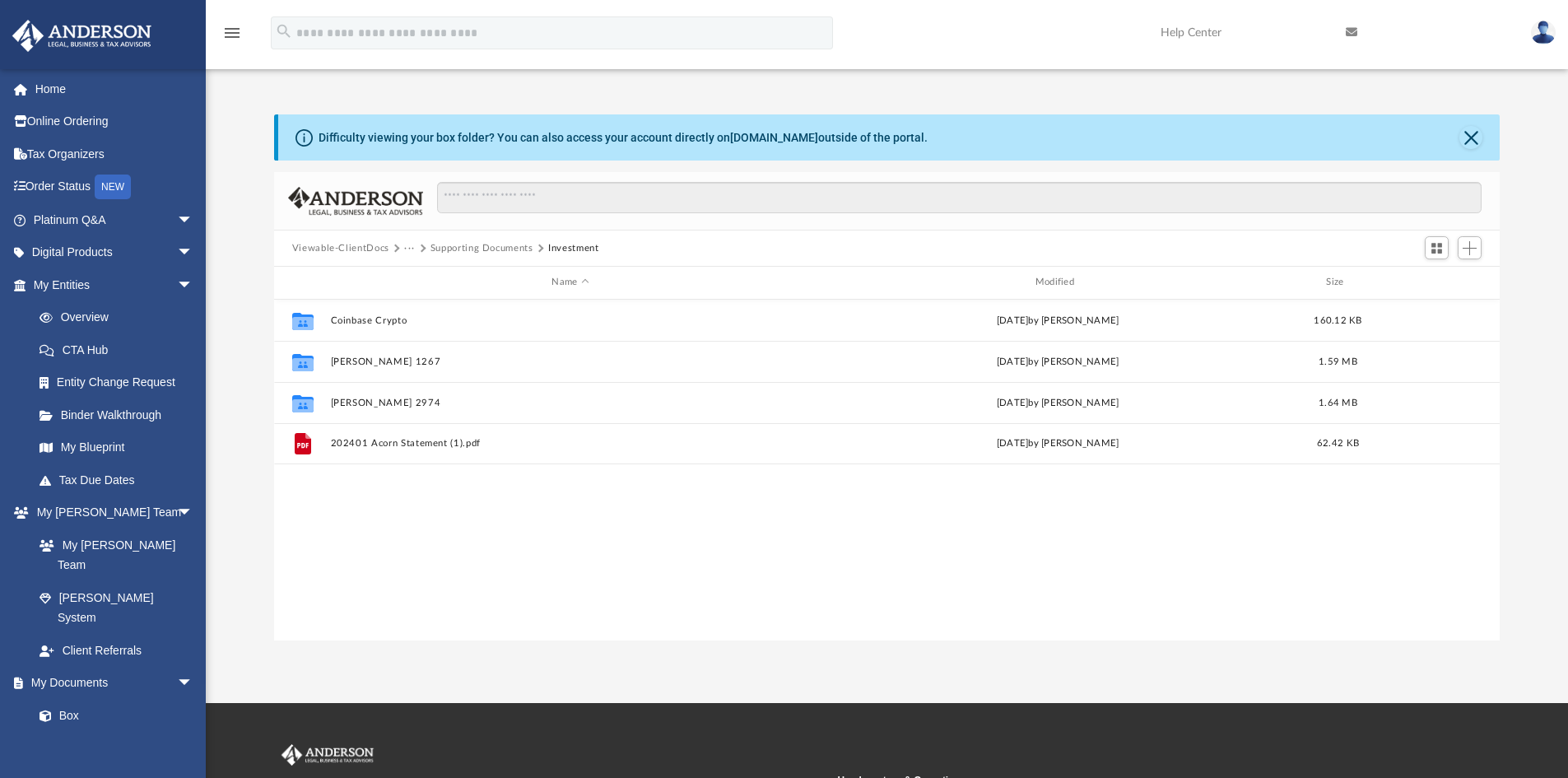
click at [407, 249] on button "···" at bounding box center [410, 248] width 11 height 15
click at [436, 532] on div "Collaborated Folder Coinbase Crypto [DATE] by [PERSON_NAME] 160.12 KB Collabora…" at bounding box center [887, 470] width 1226 height 341
click at [407, 248] on button "···" at bounding box center [410, 248] width 11 height 15
click at [436, 302] on li "Personal Tax" at bounding box center [441, 303] width 57 height 18
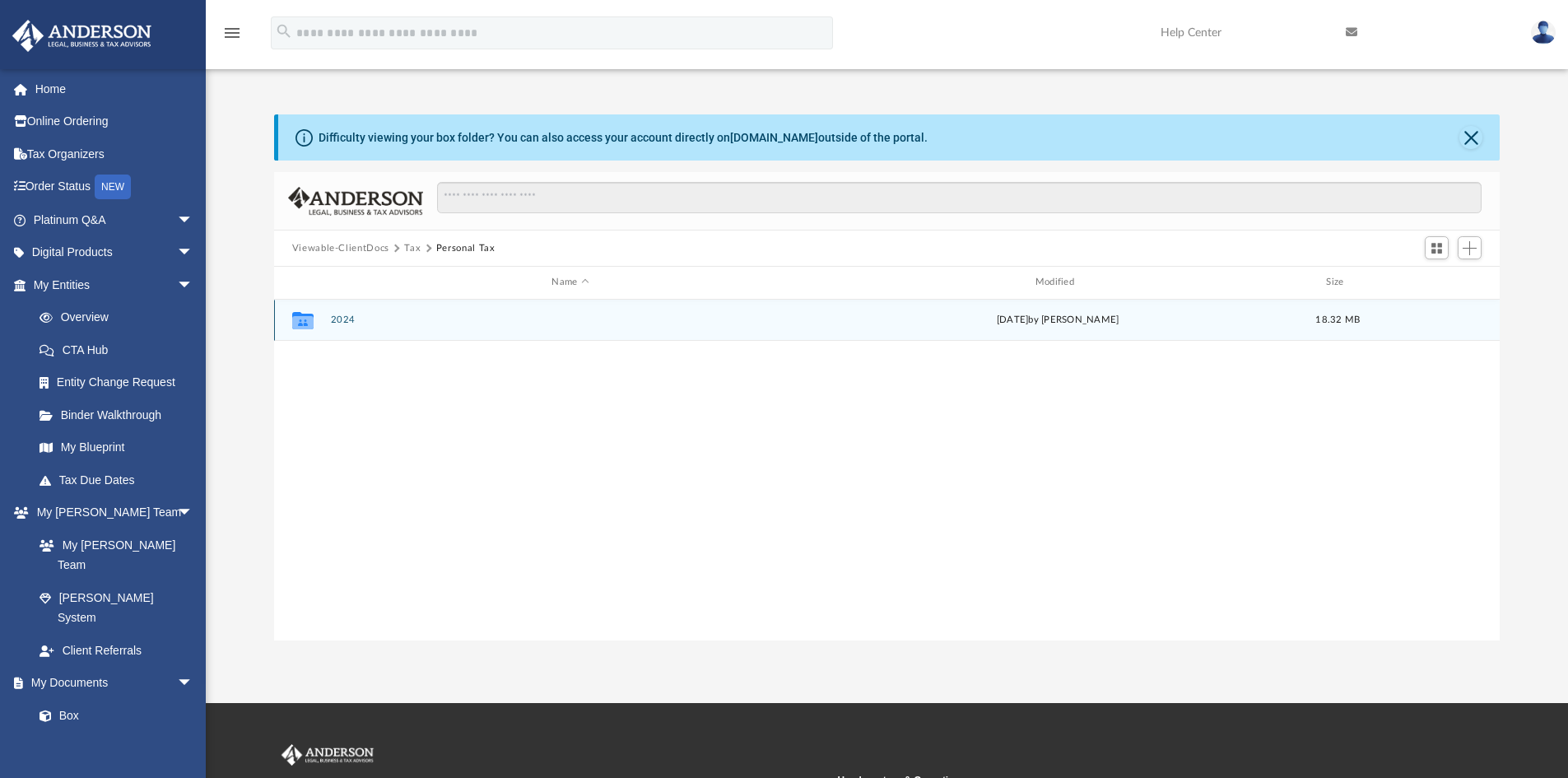
click at [334, 322] on button "2024" at bounding box center [569, 320] width 480 height 11
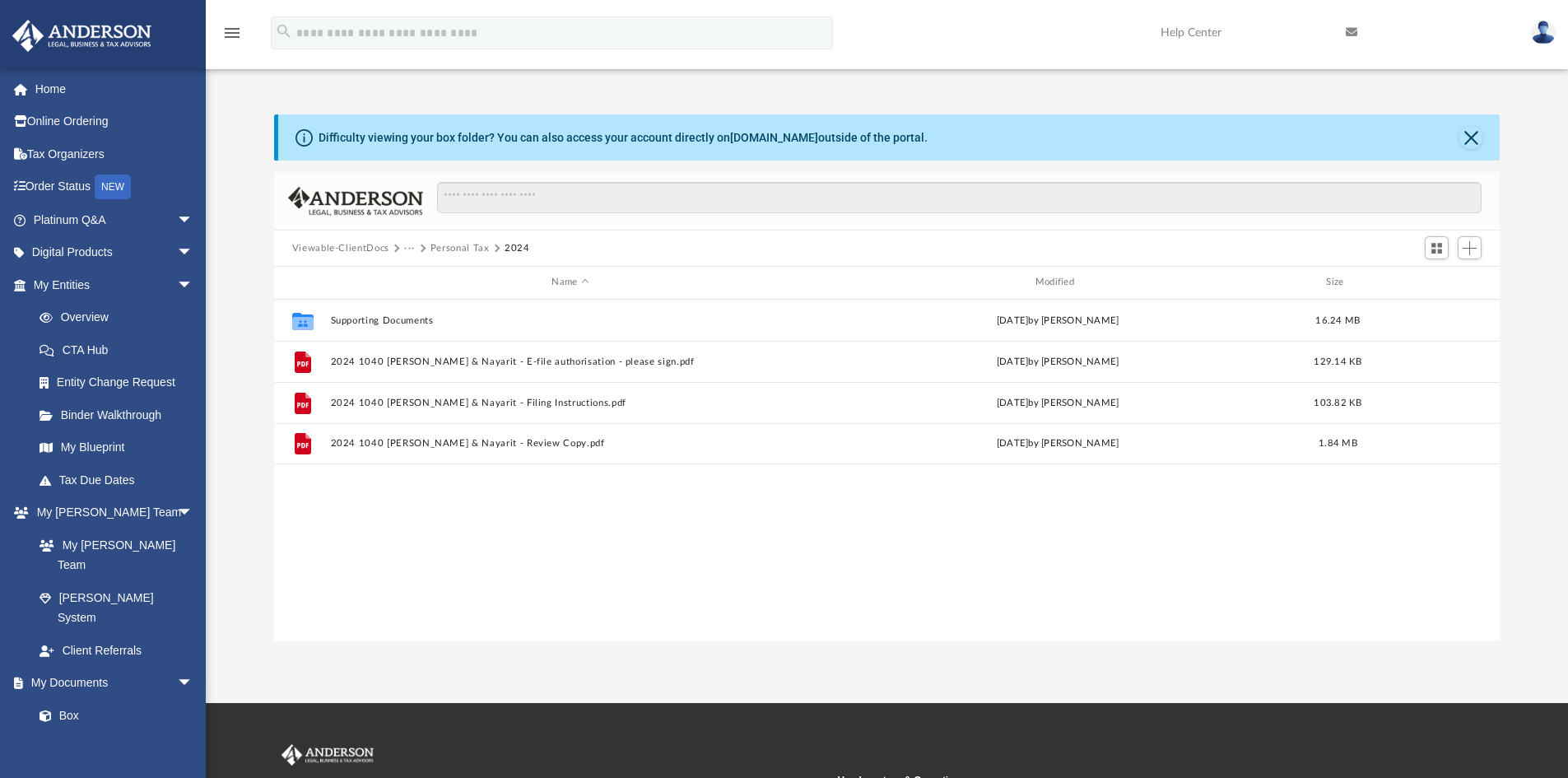
click at [359, 249] on button "Viewable-ClientDocs" at bounding box center [340, 248] width 97 height 15
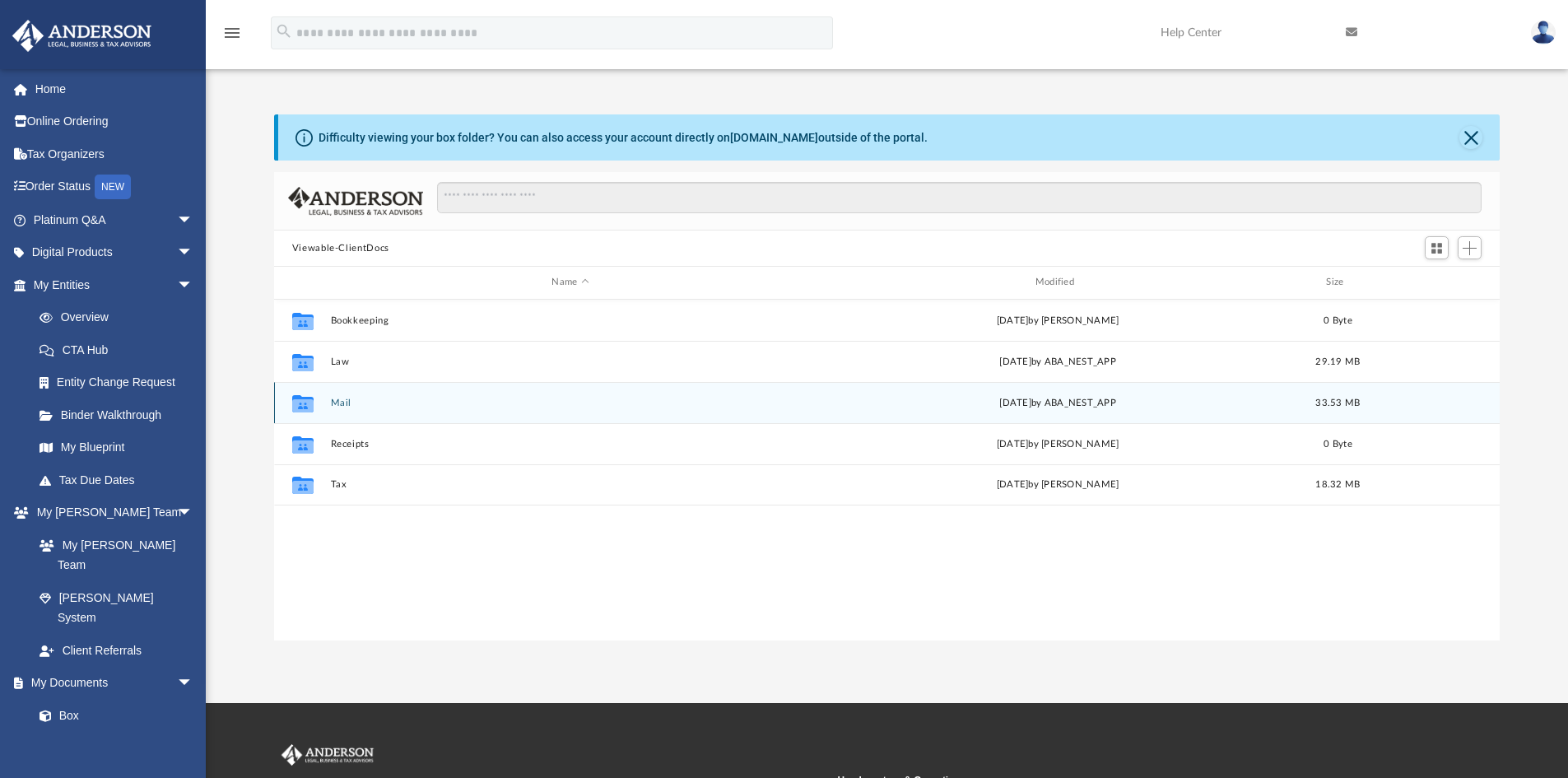
click at [341, 407] on button "Mail" at bounding box center [569, 403] width 480 height 11
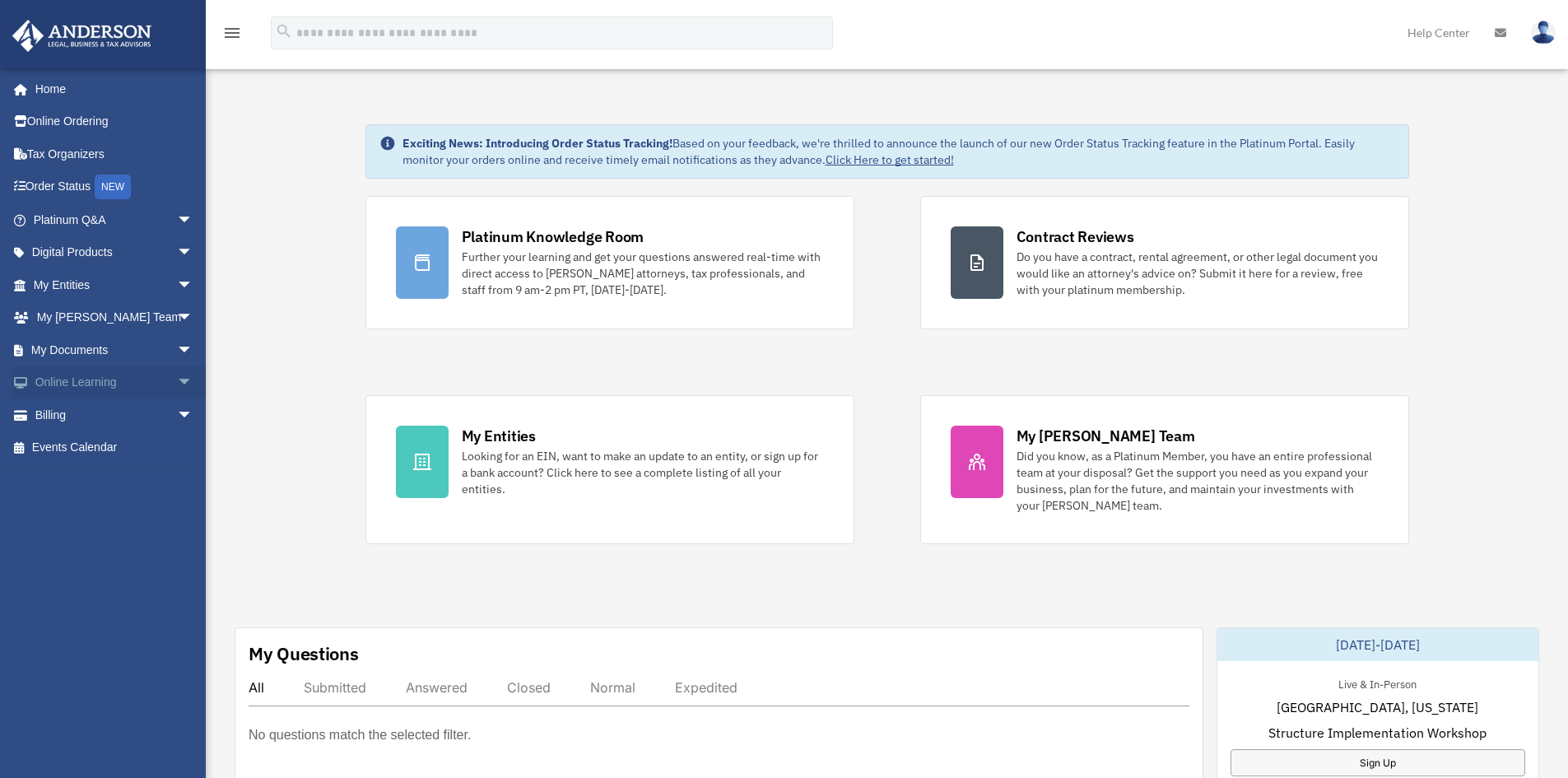
click at [177, 378] on span "arrow_drop_down" at bounding box center [194, 383] width 33 height 33
click at [177, 352] on span "arrow_drop_down" at bounding box center [194, 350] width 33 height 33
click at [65, 379] on link "Box" at bounding box center [120, 383] width 195 height 33
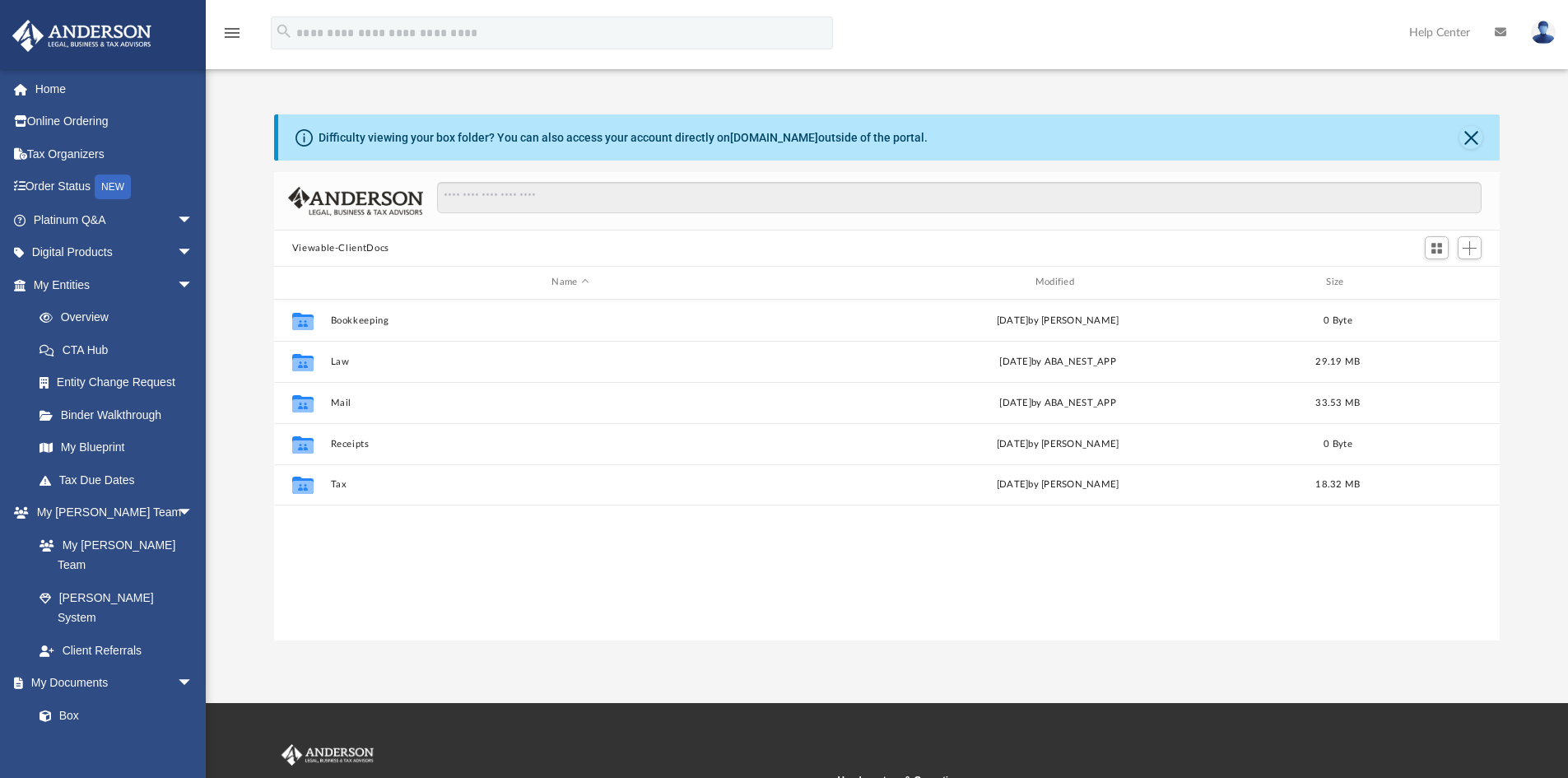
scroll to position [362, 1213]
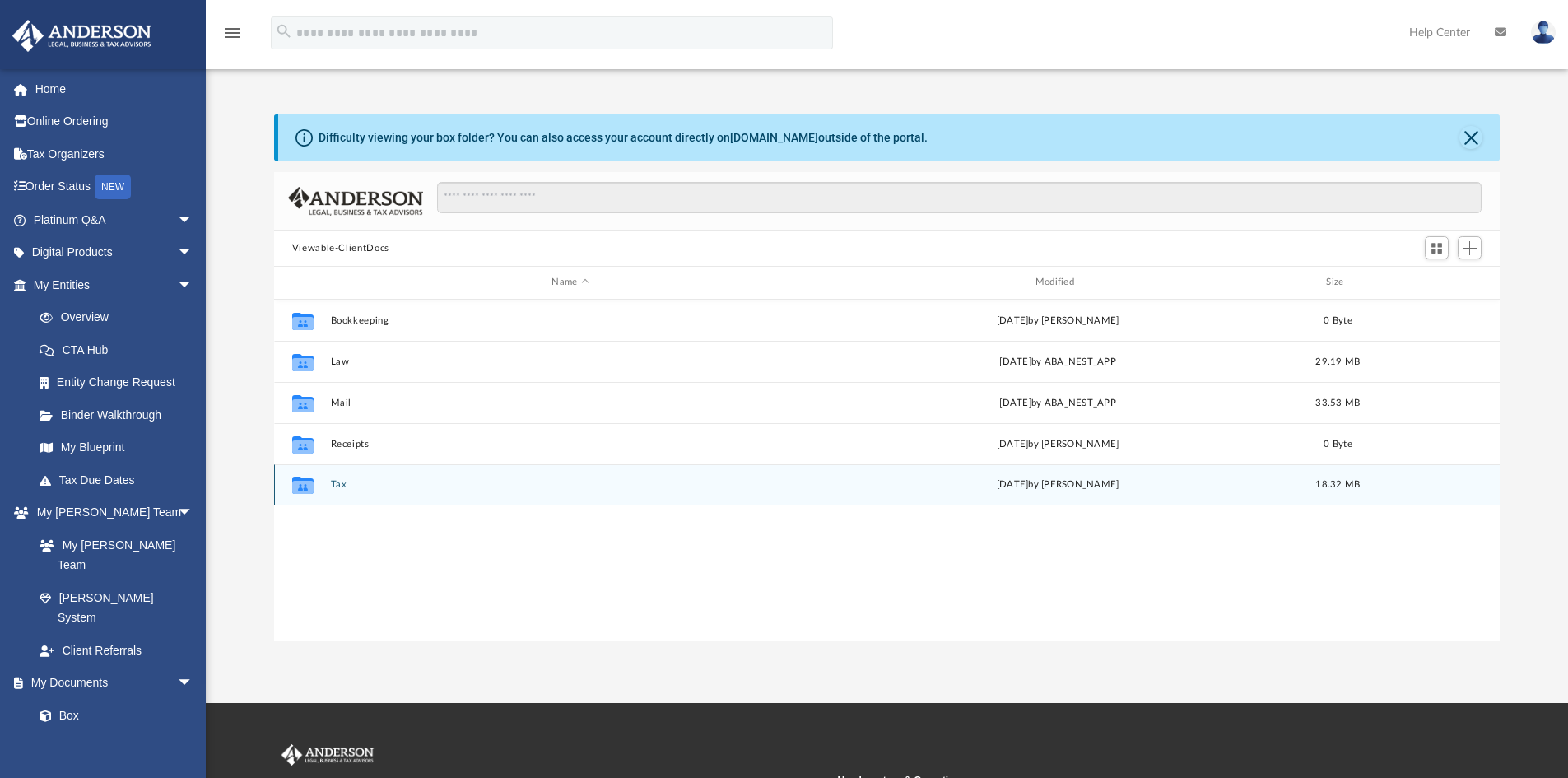
click at [335, 481] on button "Tax" at bounding box center [569, 484] width 480 height 11
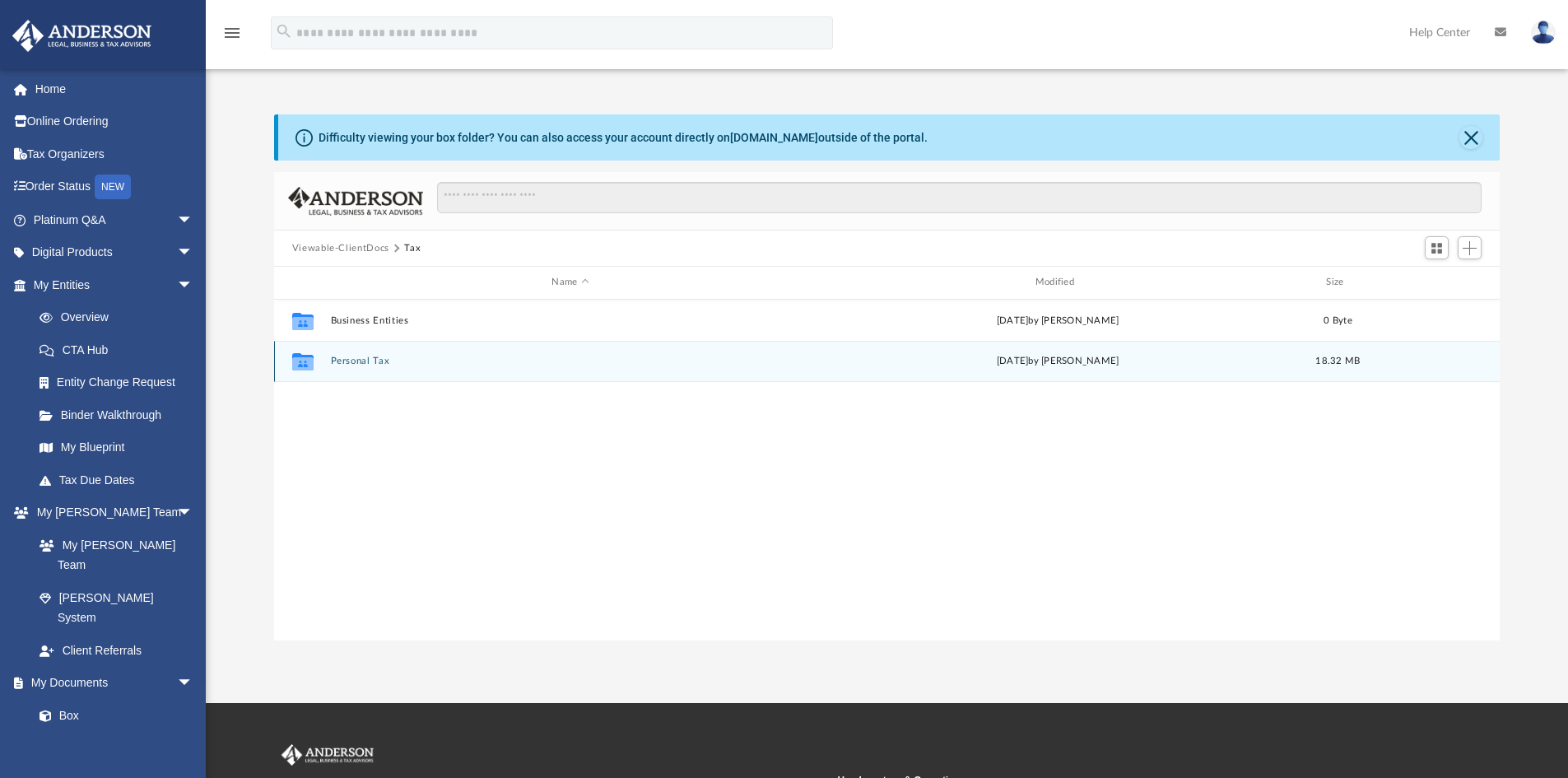
click at [367, 361] on button "Personal Tax" at bounding box center [569, 360] width 480 height 11
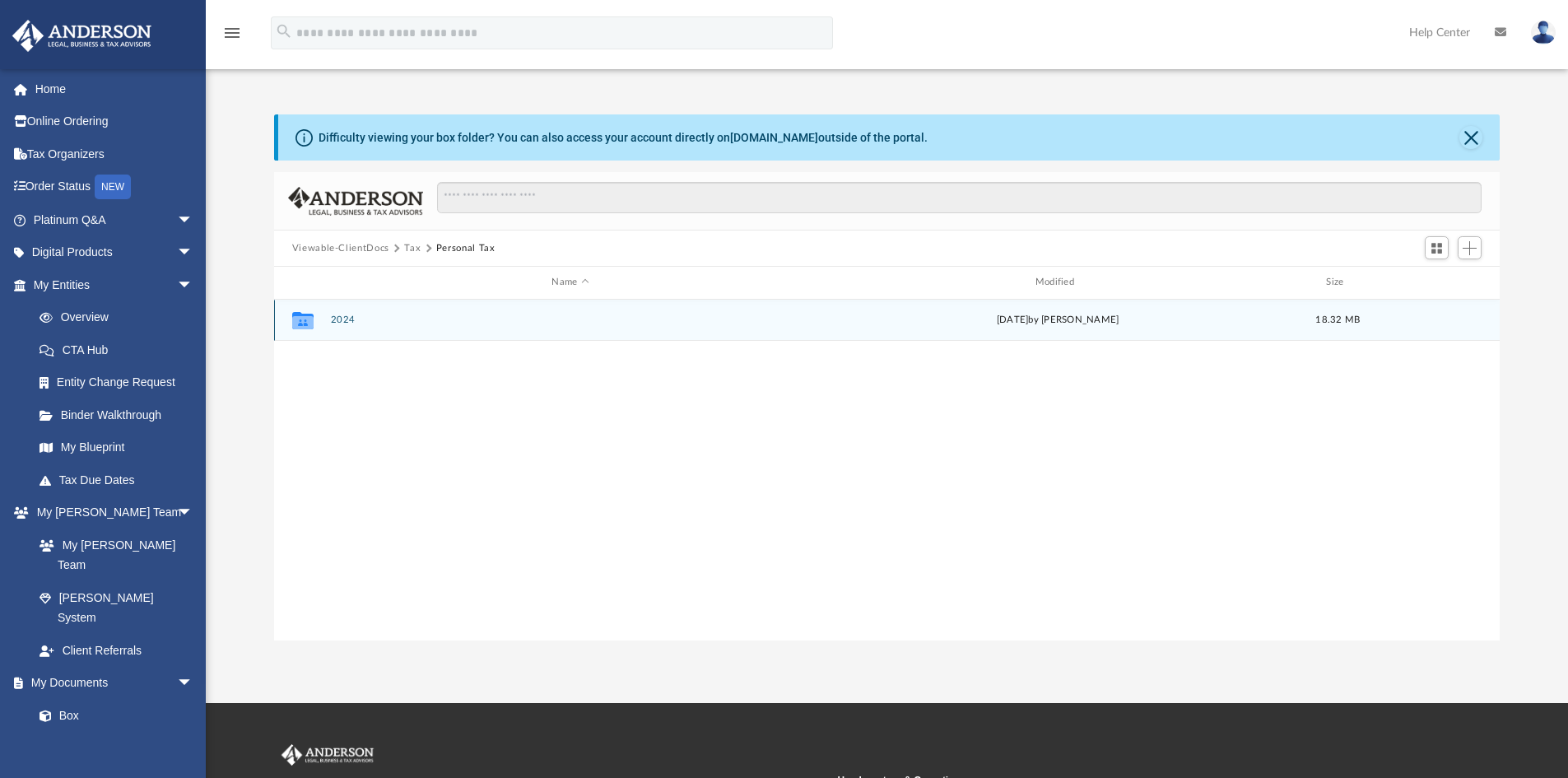
click at [339, 325] on button "2024" at bounding box center [569, 320] width 480 height 11
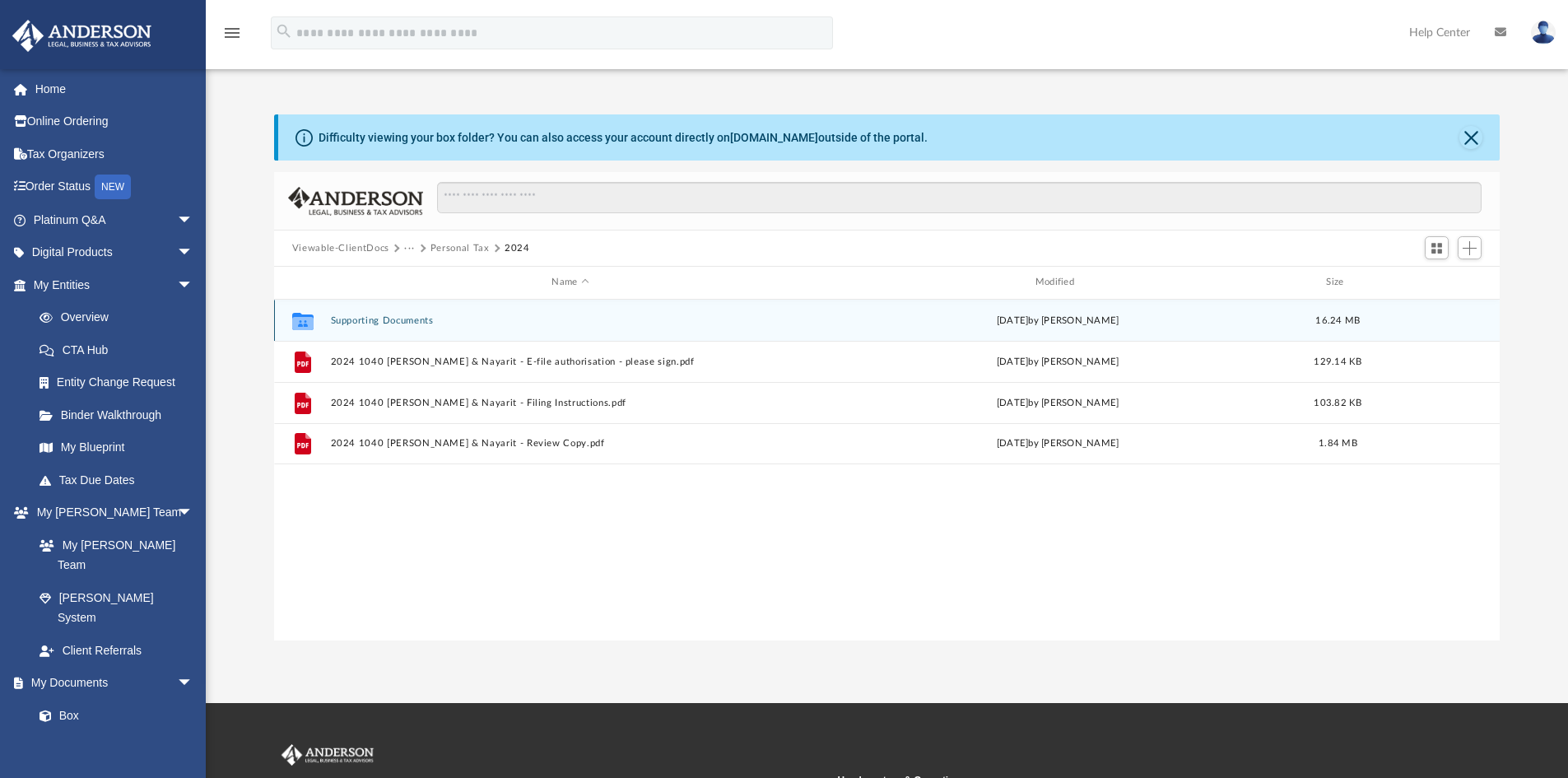
click at [388, 320] on button "Supporting Documents" at bounding box center [569, 320] width 480 height 11
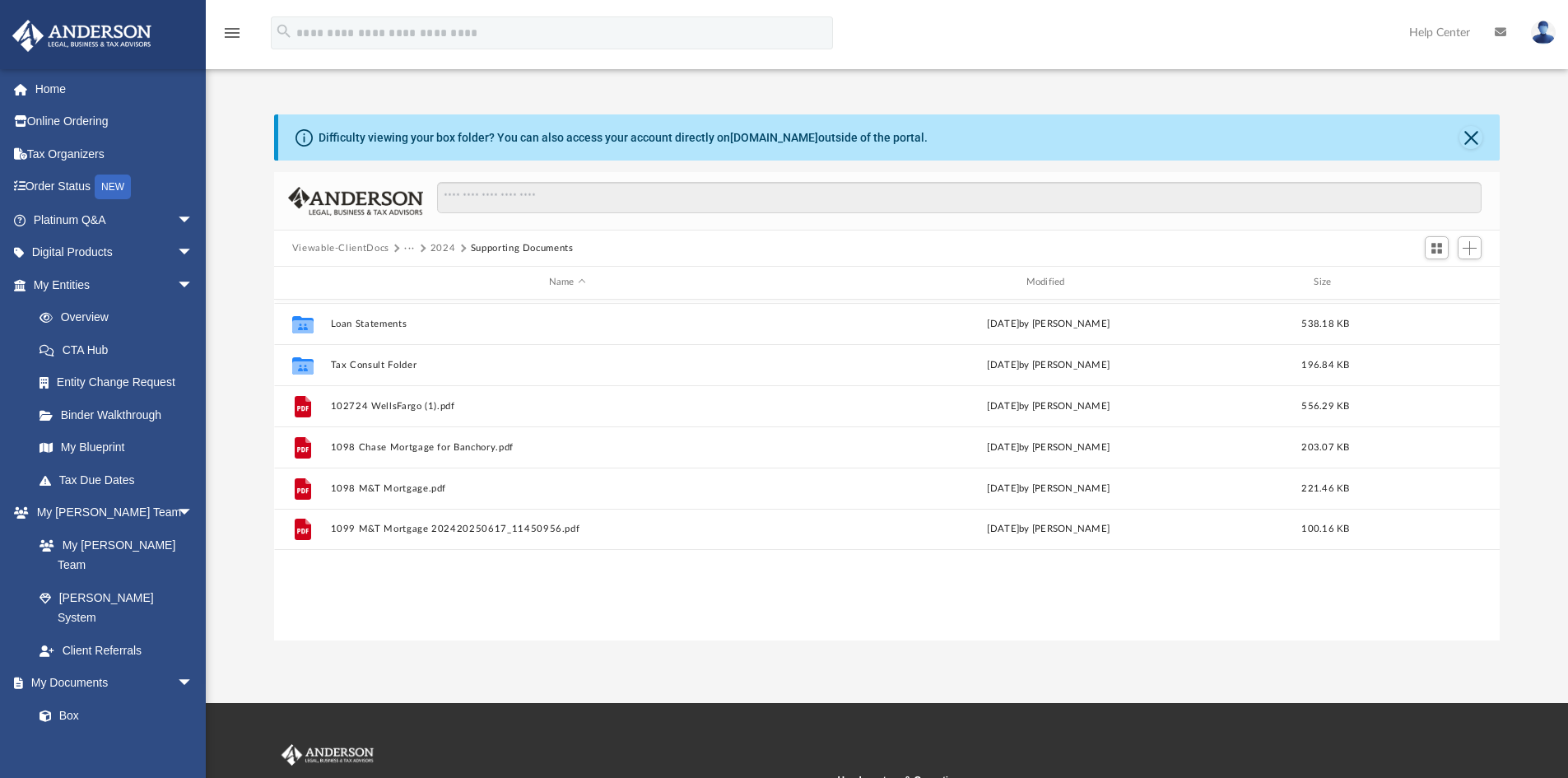
scroll to position [0, 0]
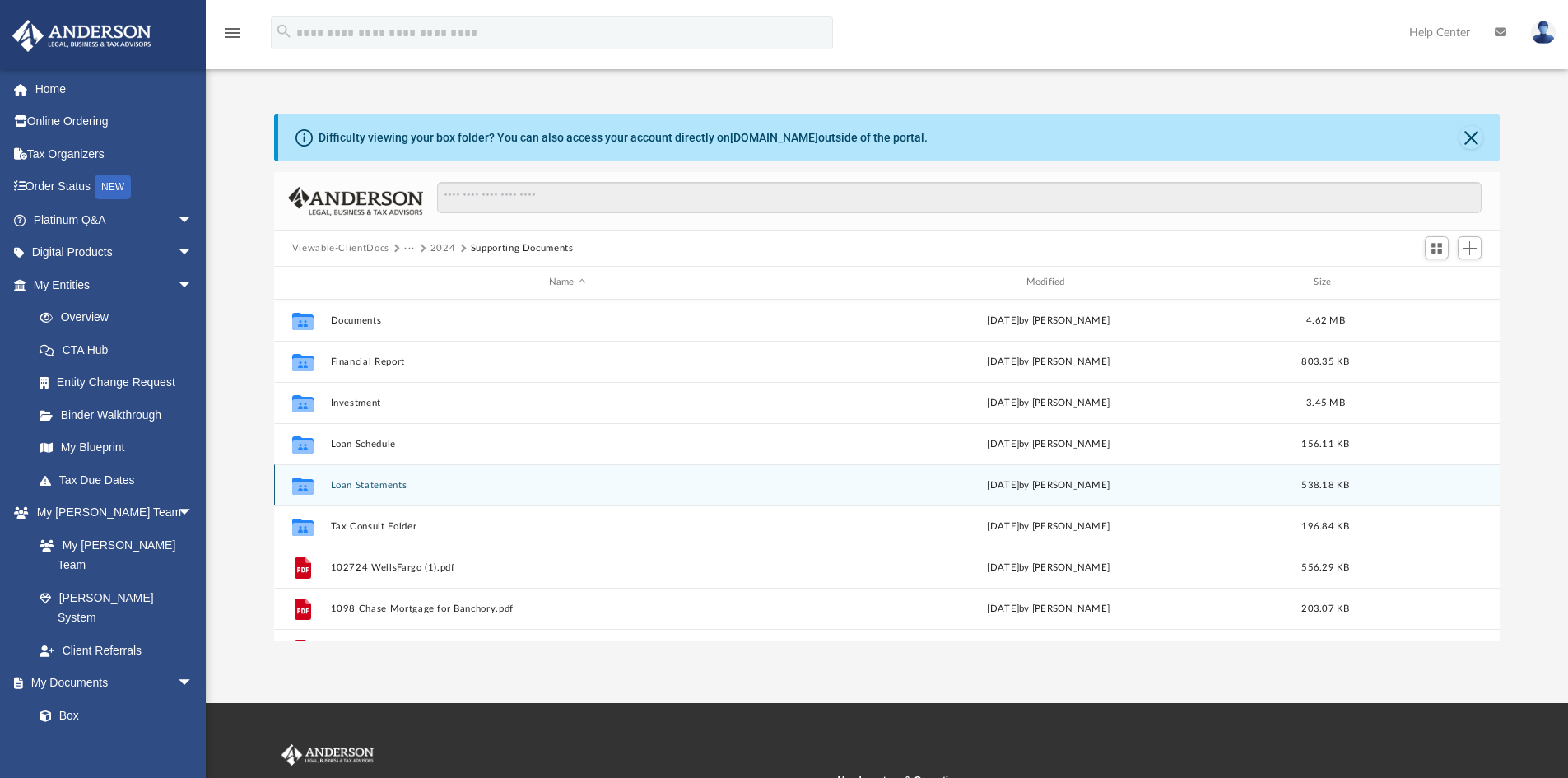
click at [370, 483] on button "Loan Statements" at bounding box center [567, 485] width 474 height 11
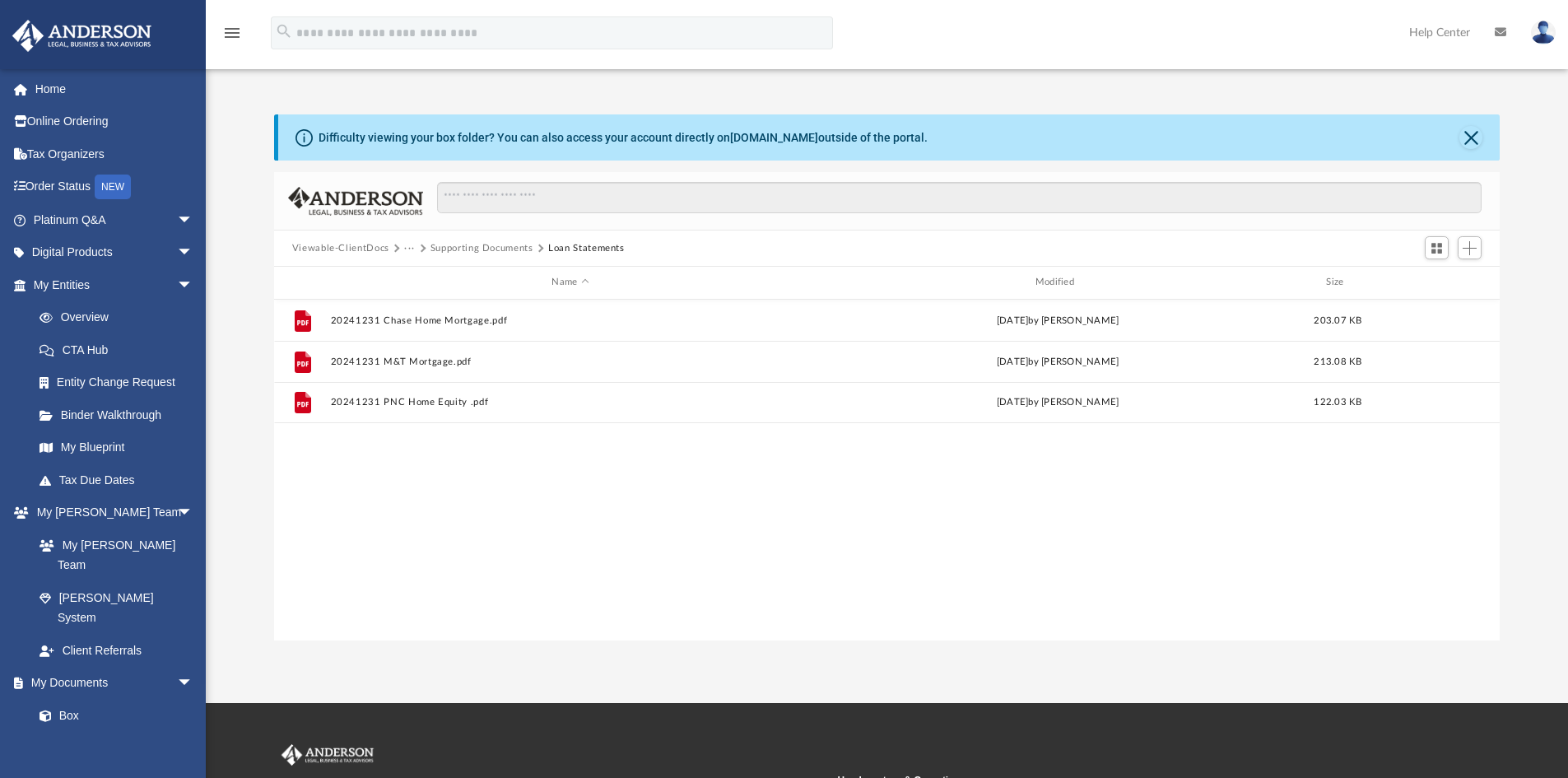
click at [451, 247] on button "Supporting Documents" at bounding box center [481, 248] width 103 height 15
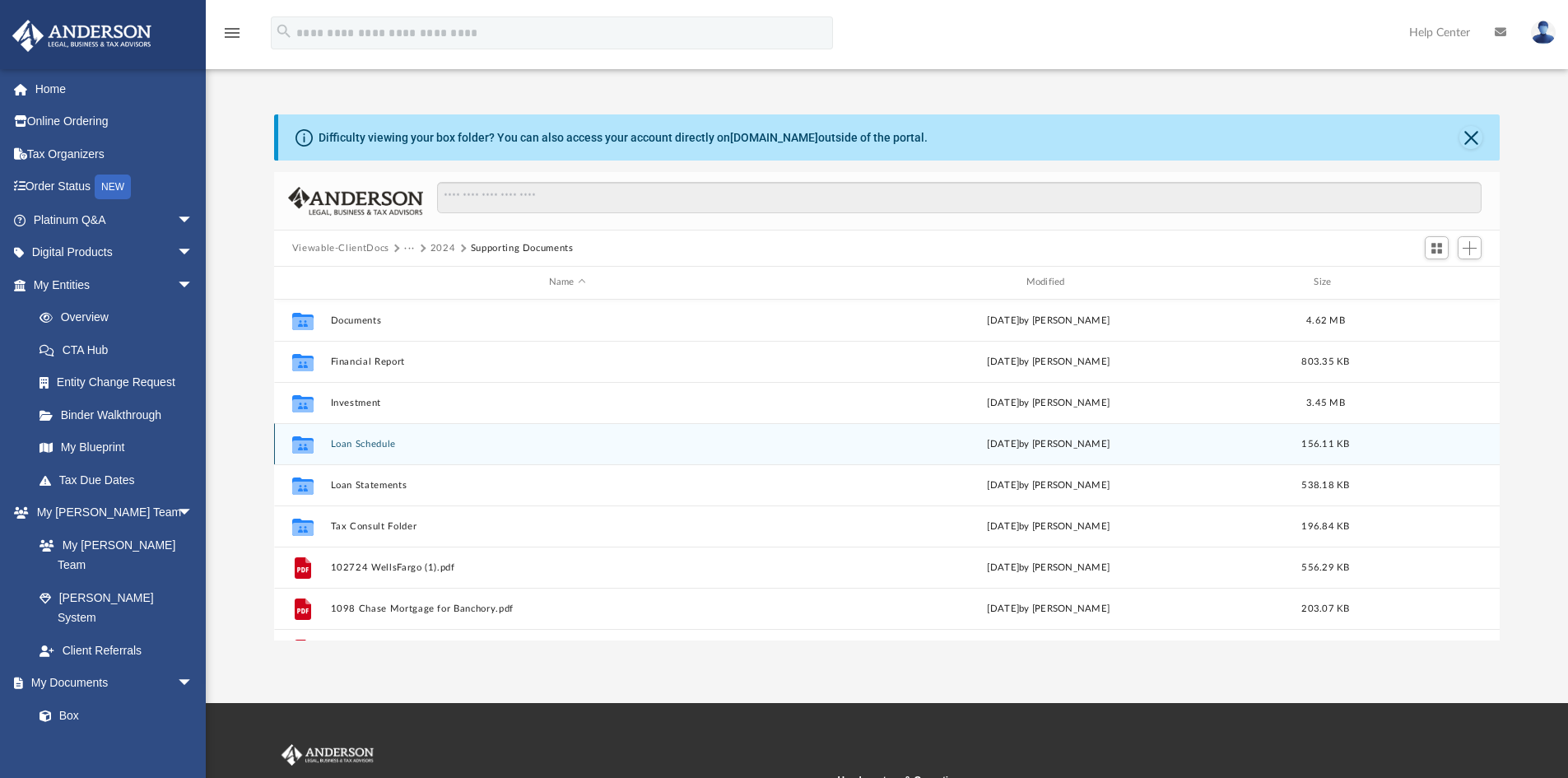
click at [390, 439] on button "Loan Schedule" at bounding box center [567, 444] width 474 height 11
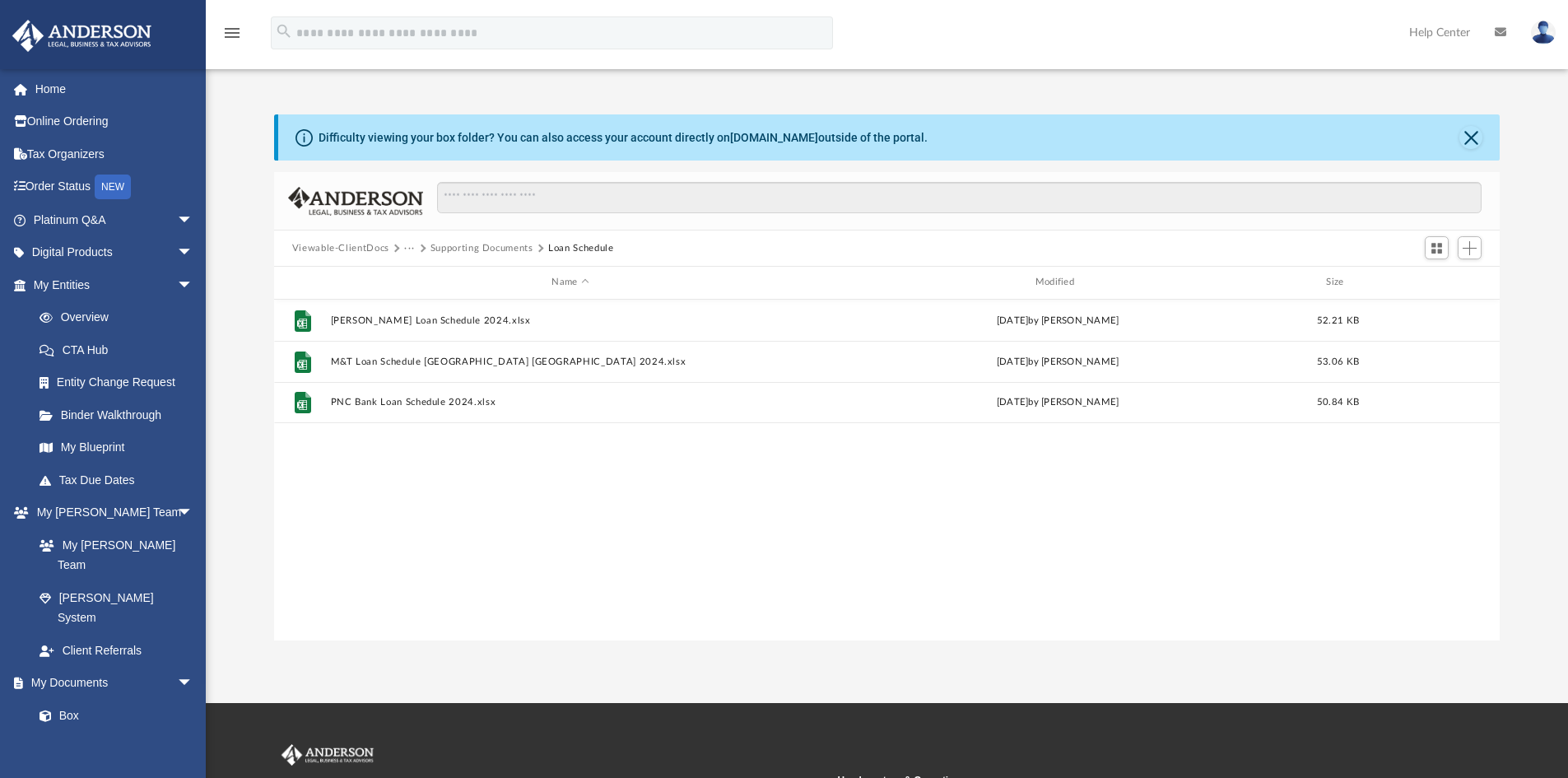
click at [456, 246] on button "Supporting Documents" at bounding box center [481, 248] width 103 height 15
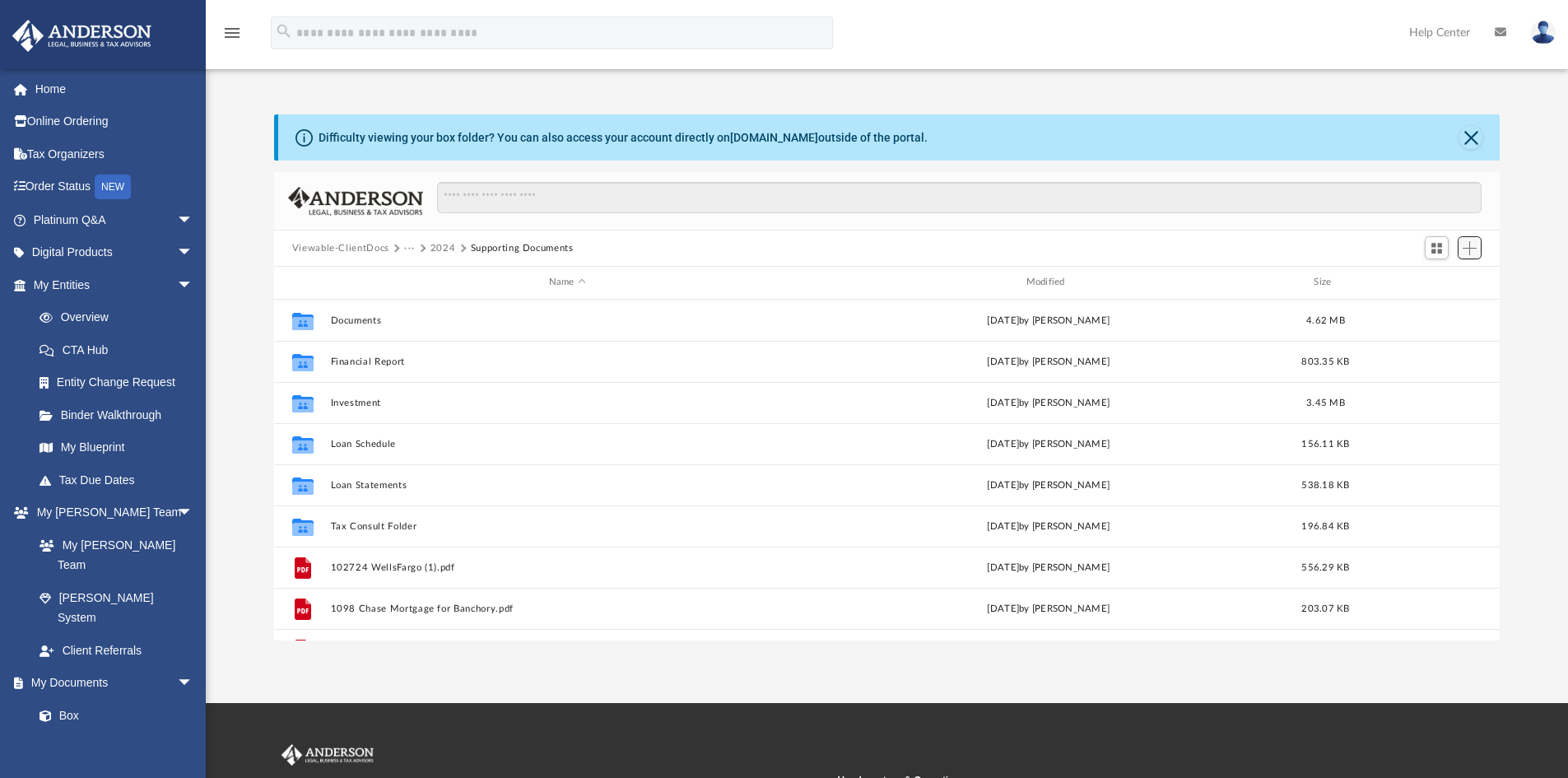
click at [1463, 252] on span "Add" at bounding box center [1470, 248] width 14 height 14
click at [1443, 286] on li "Upload" at bounding box center [1446, 282] width 53 height 18
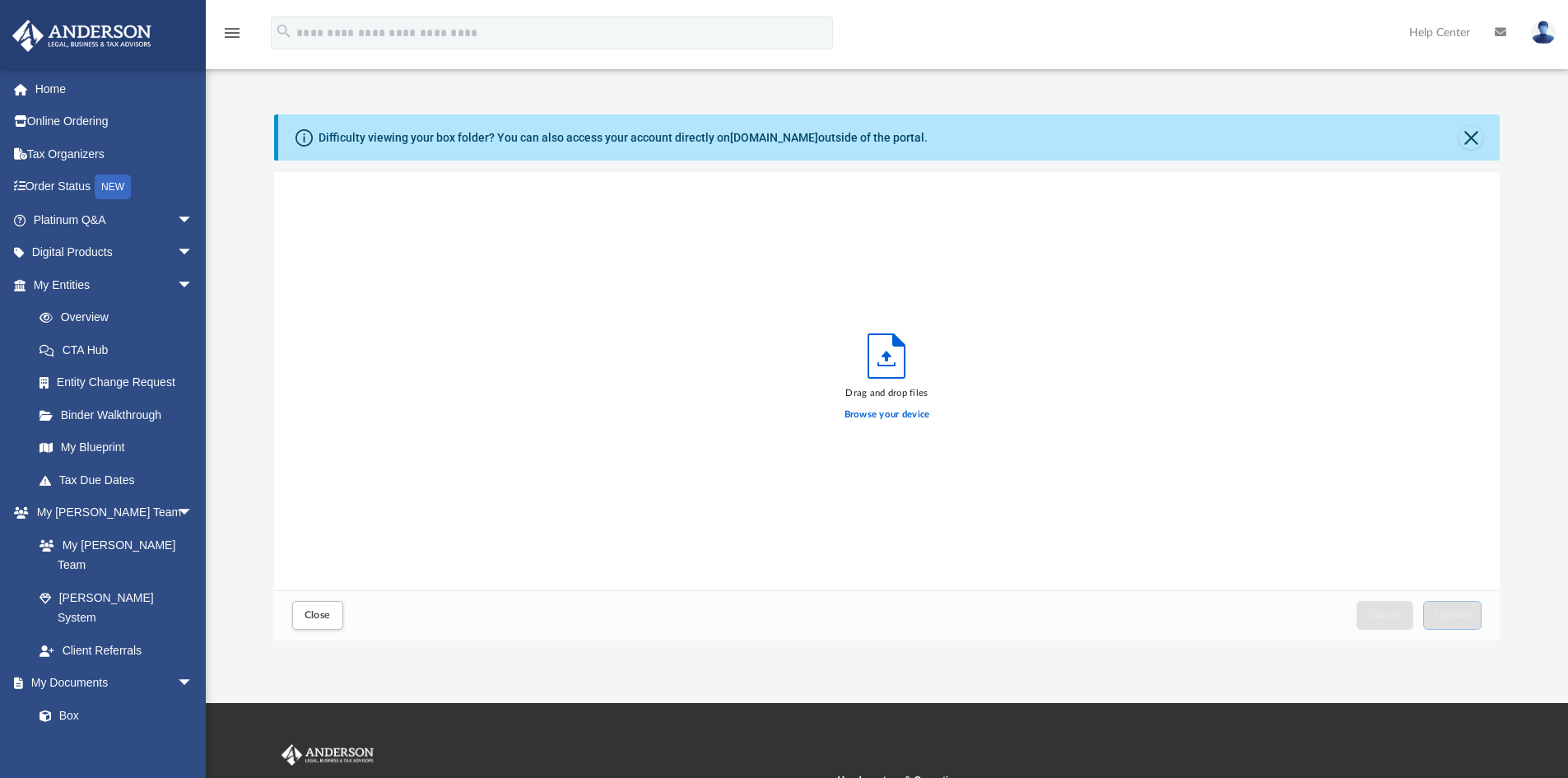
scroll to position [405, 1213]
click at [893, 365] on icon "Upload" at bounding box center [886, 356] width 36 height 44
click at [891, 411] on label "Browse your device" at bounding box center [887, 415] width 86 height 15
click at [0, 0] on input "Browse your device" at bounding box center [0, 0] width 0 height 0
click at [1452, 609] on button "Upload" at bounding box center [1453, 615] width 60 height 29
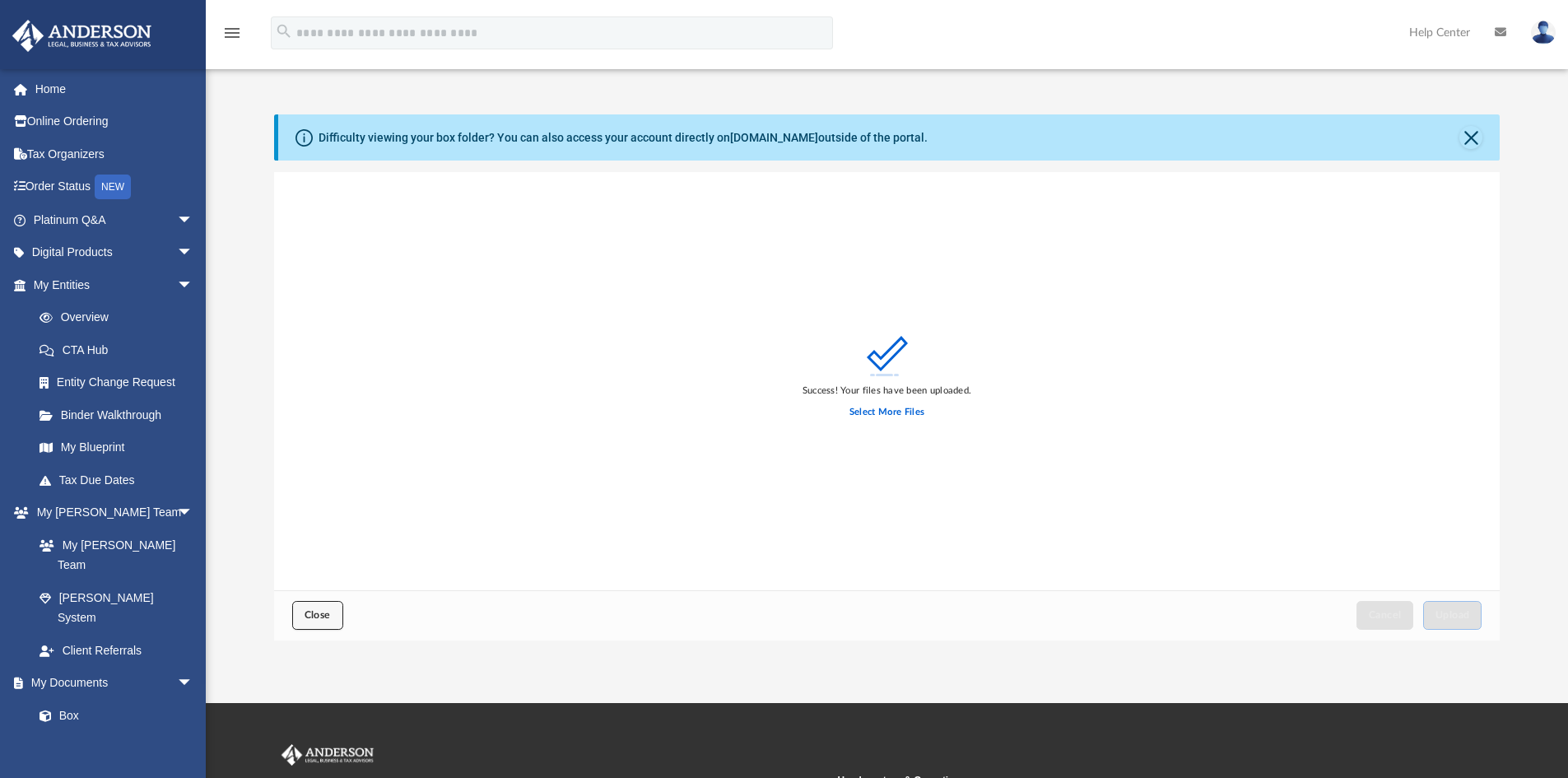
click at [311, 615] on span "Close" at bounding box center [317, 614] width 26 height 10
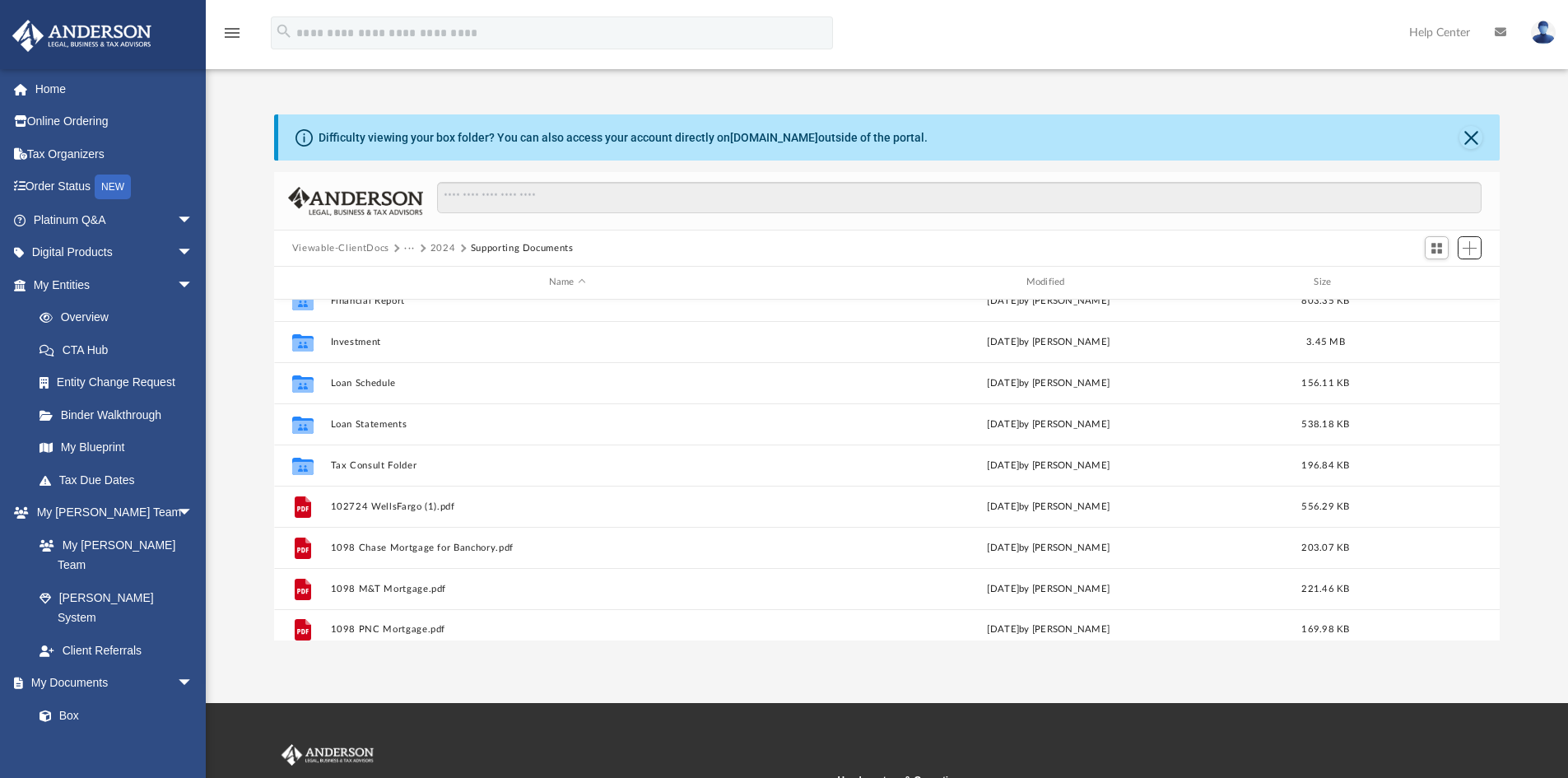
scroll to position [0, 0]
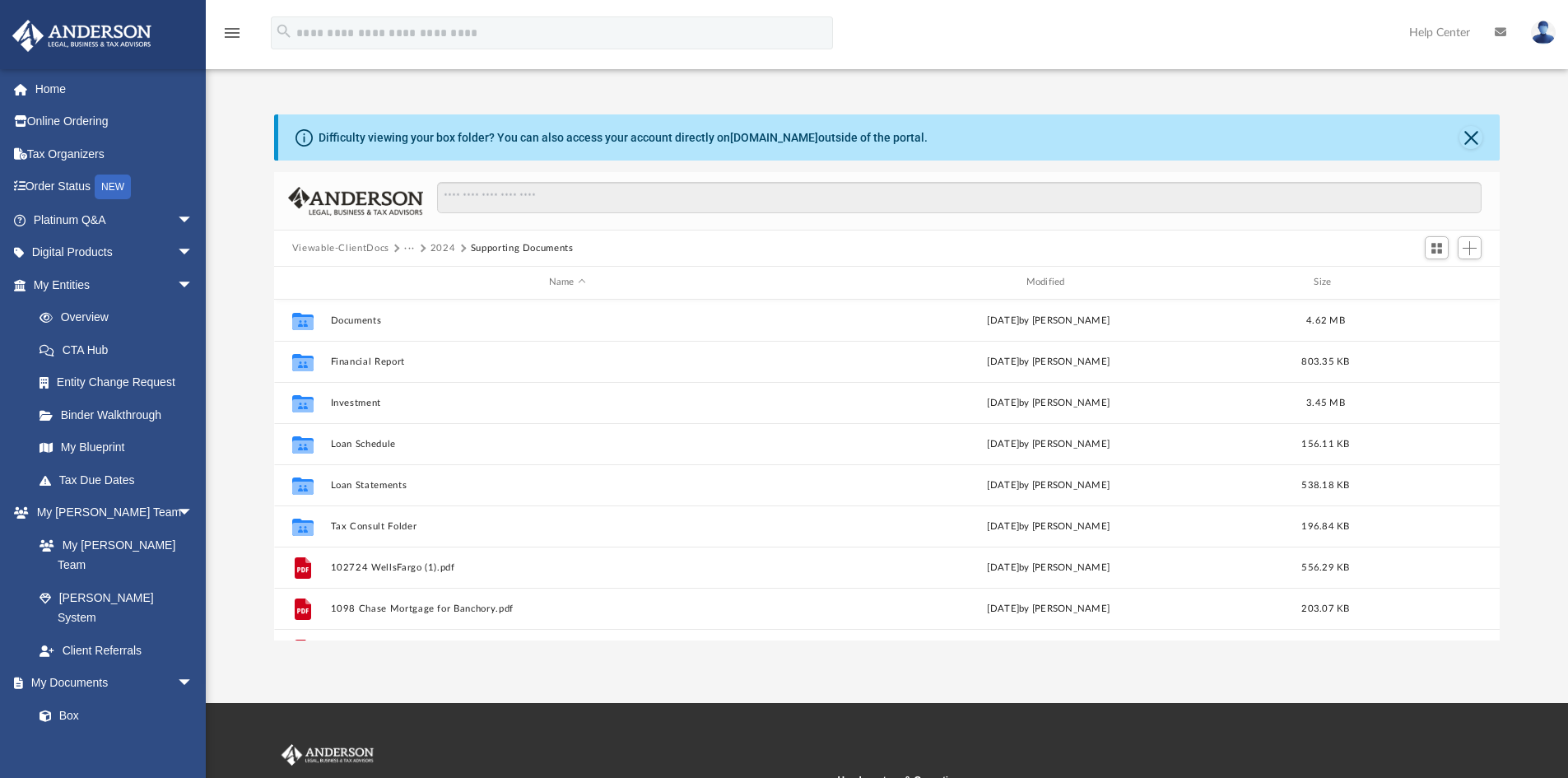
click at [1548, 27] on img at bounding box center [1543, 32] width 25 height 24
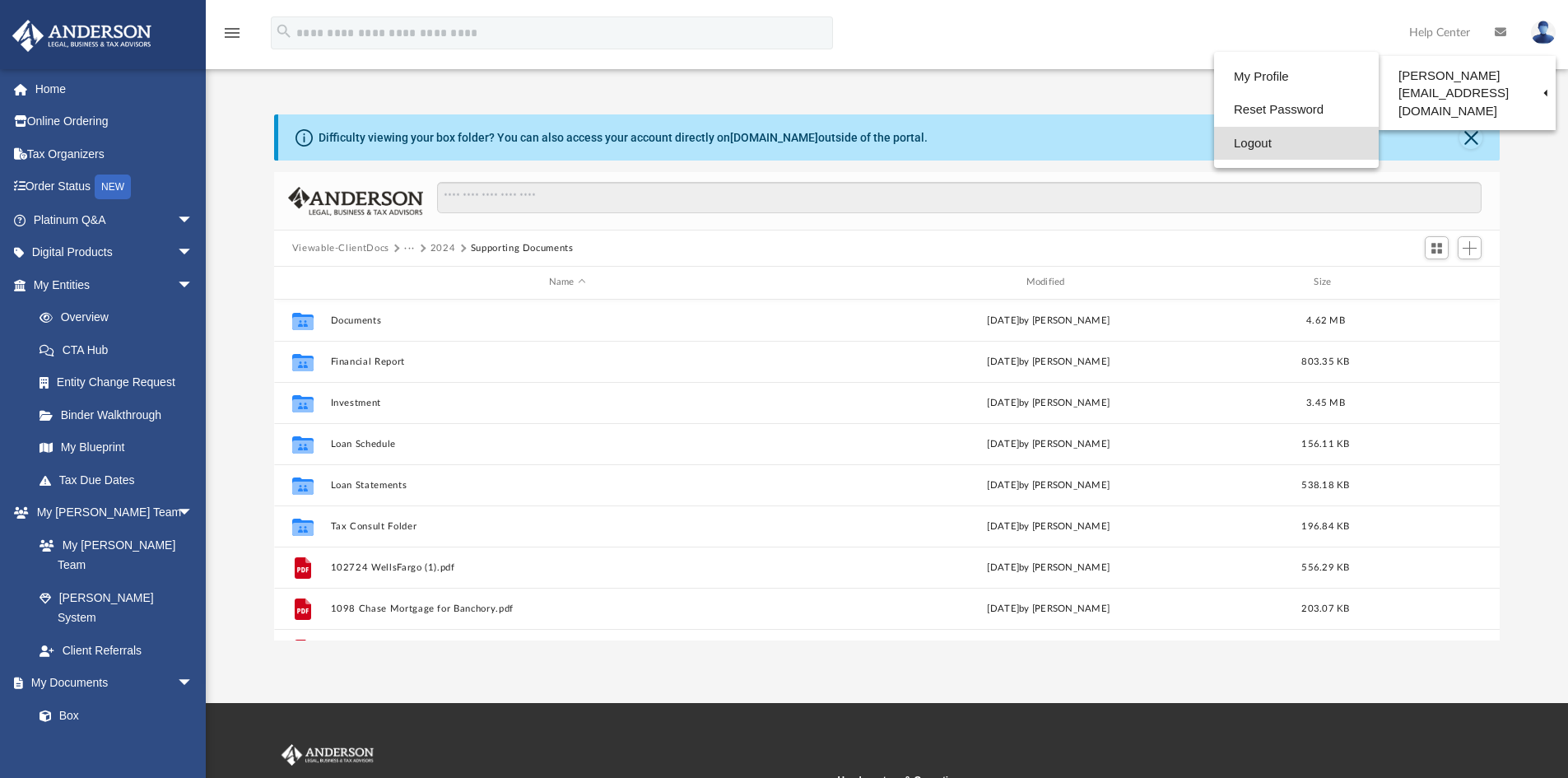
click at [1254, 141] on link "Logout" at bounding box center [1296, 144] width 165 height 33
